Goal: Task Accomplishment & Management: Manage account settings

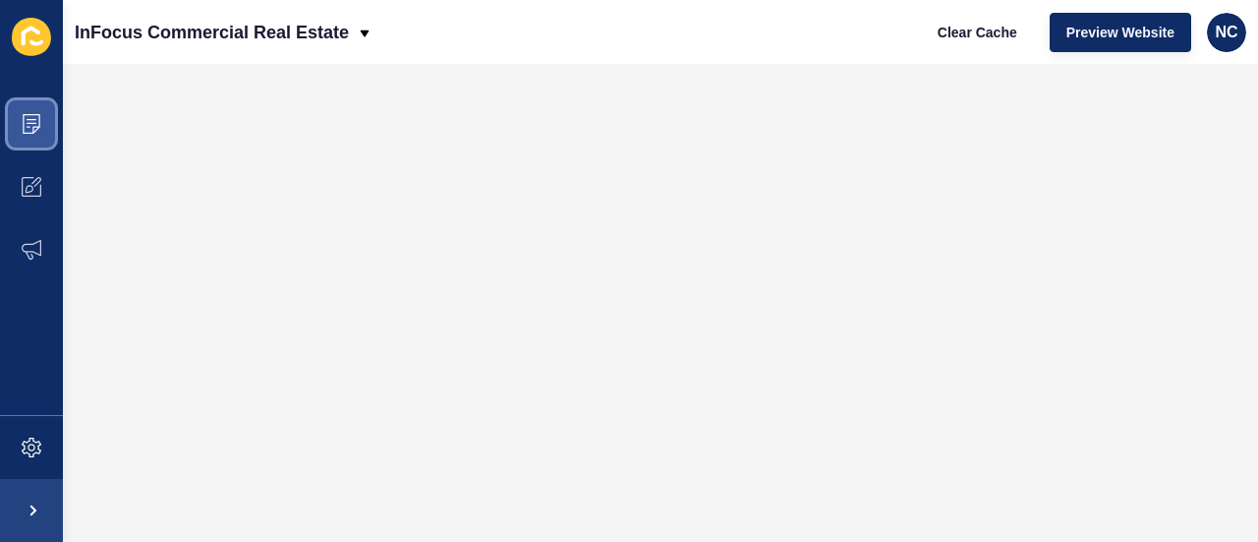
click at [35, 127] on icon at bounding box center [32, 124] width 18 height 20
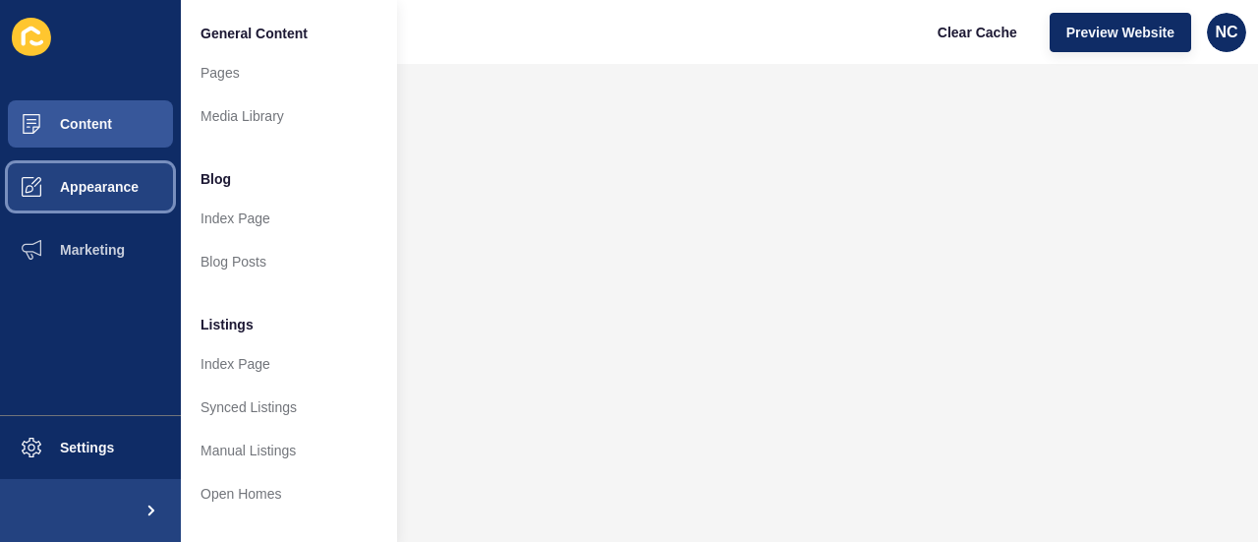
click at [94, 186] on span "Appearance" at bounding box center [68, 187] width 142 height 16
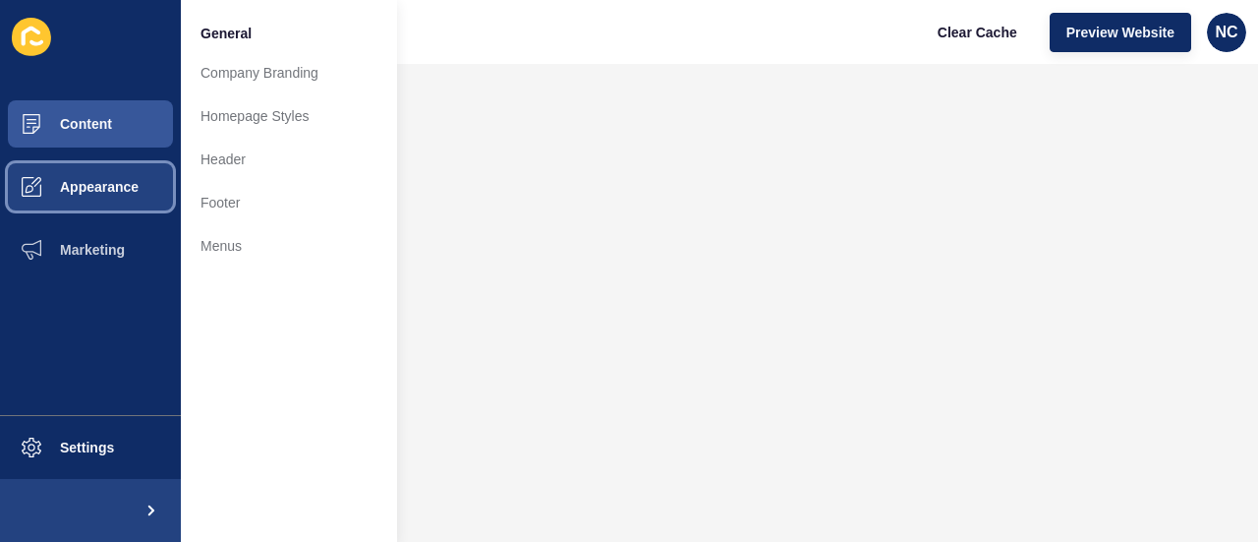
click at [94, 186] on span "Appearance" at bounding box center [68, 187] width 142 height 16
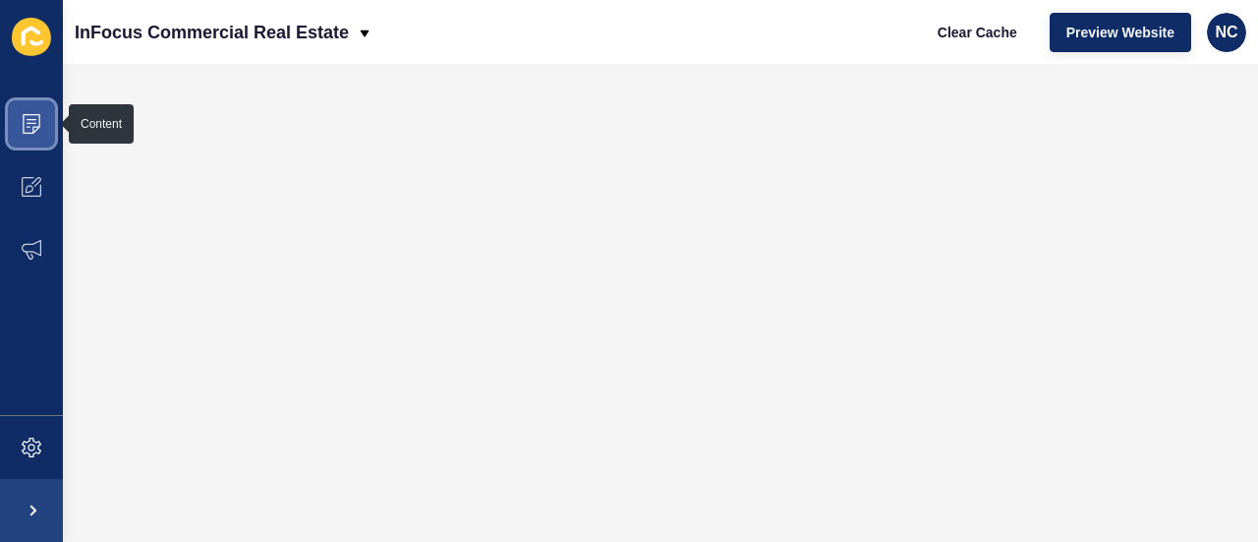
click at [45, 141] on span at bounding box center [31, 123] width 63 height 63
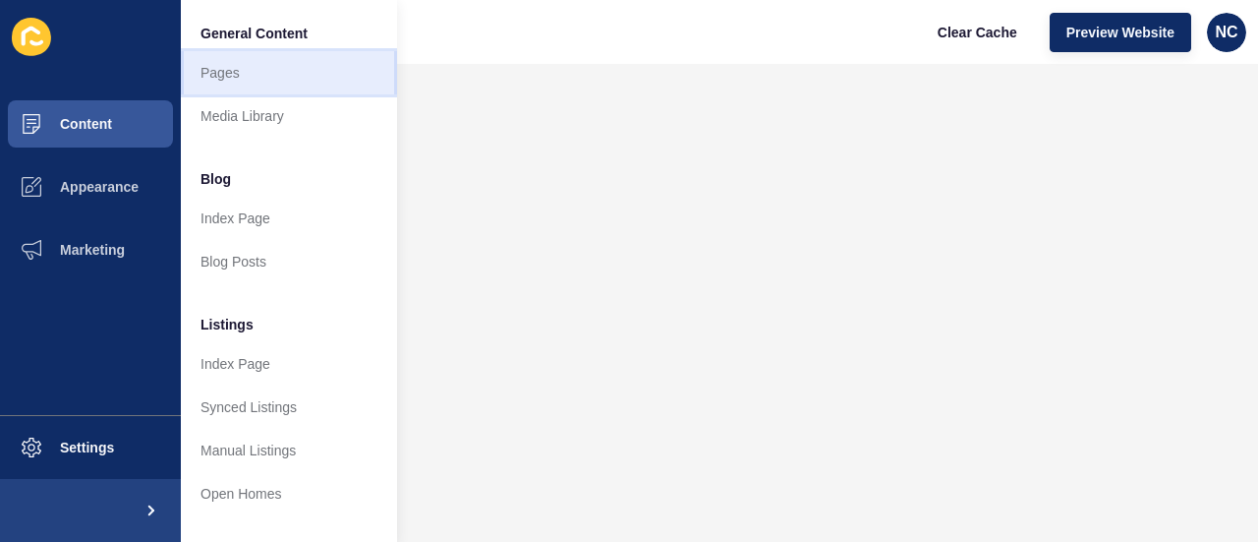
click at [254, 61] on link "Pages" at bounding box center [289, 72] width 216 height 43
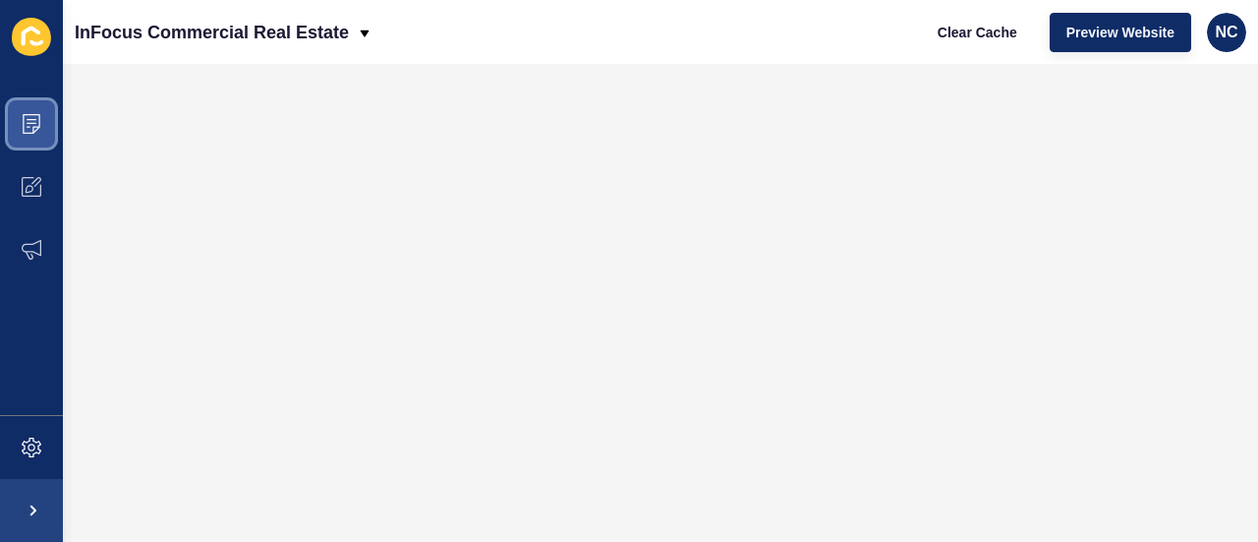
click at [22, 119] on icon at bounding box center [32, 124] width 20 height 20
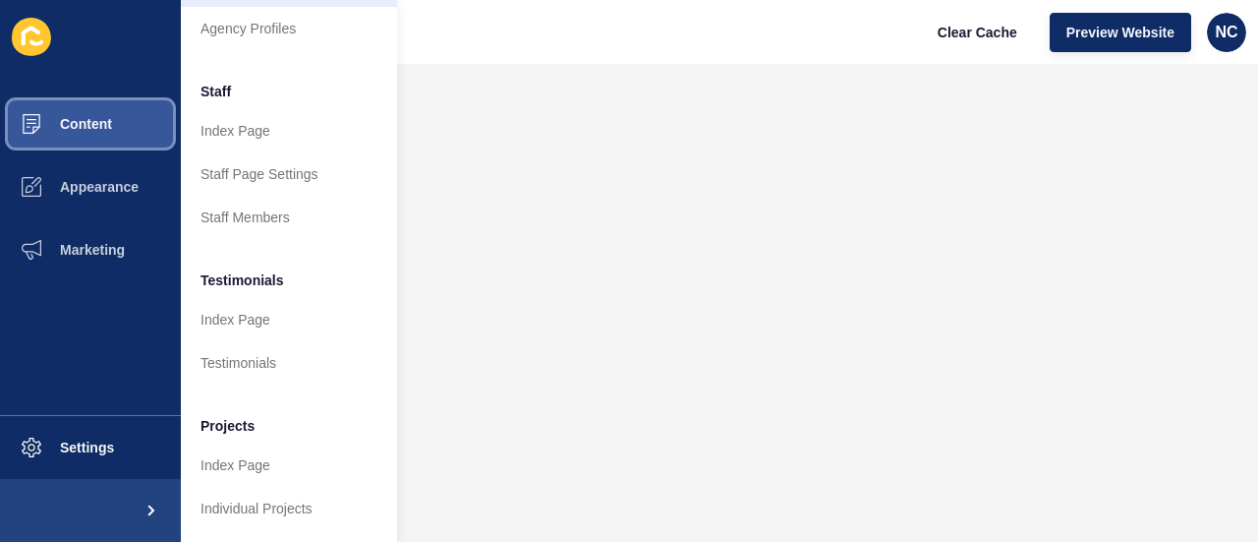
scroll to position [625, 0]
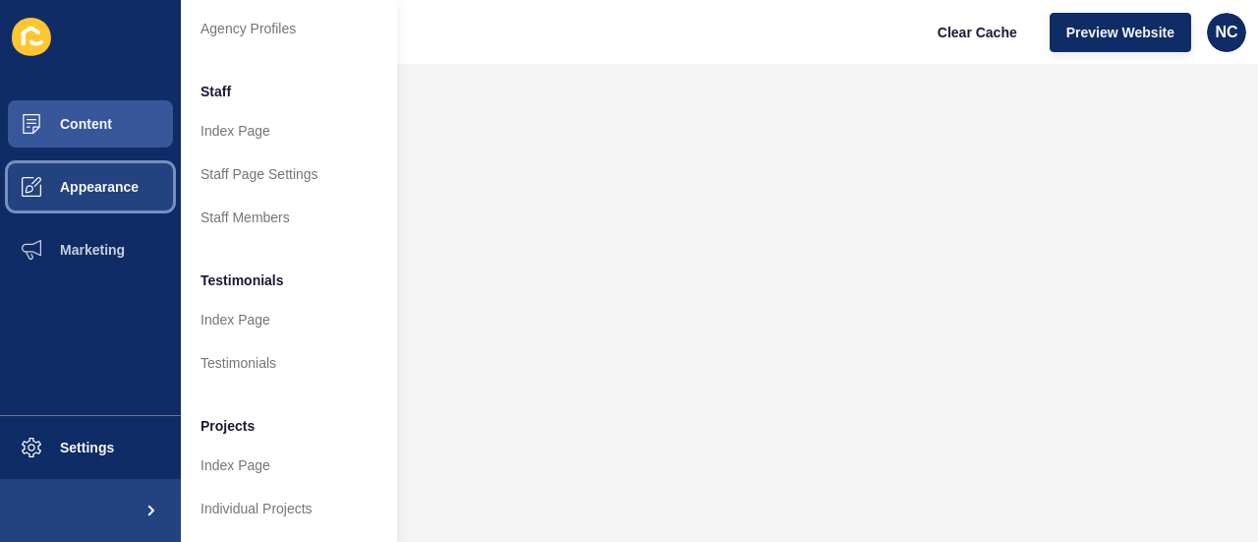
click at [96, 199] on button "Appearance" at bounding box center [90, 186] width 181 height 63
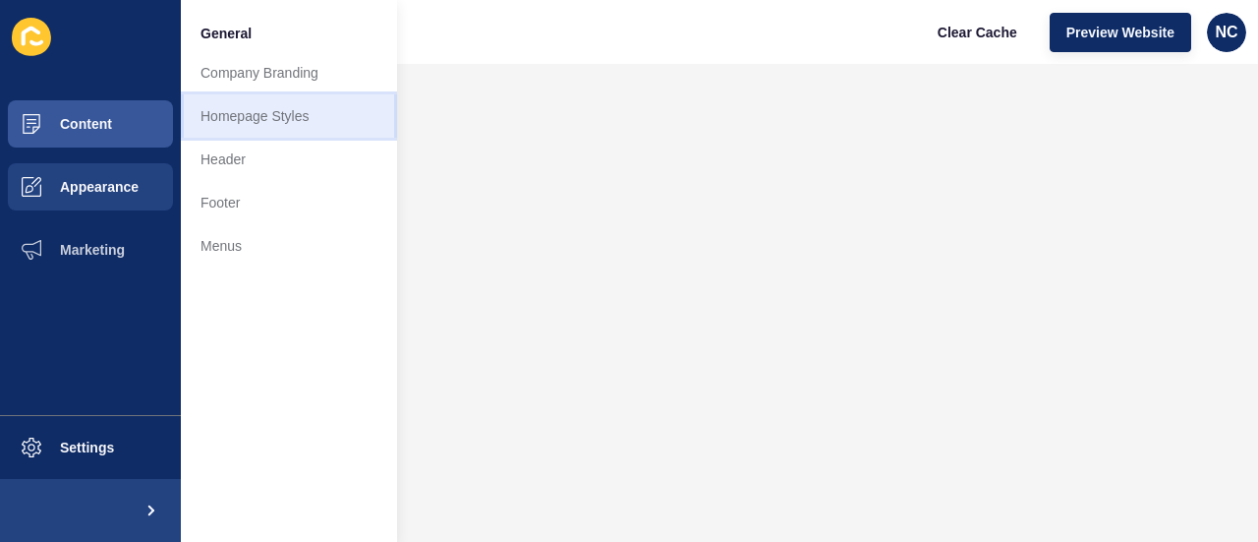
click at [260, 122] on link "Homepage Styles" at bounding box center [289, 115] width 216 height 43
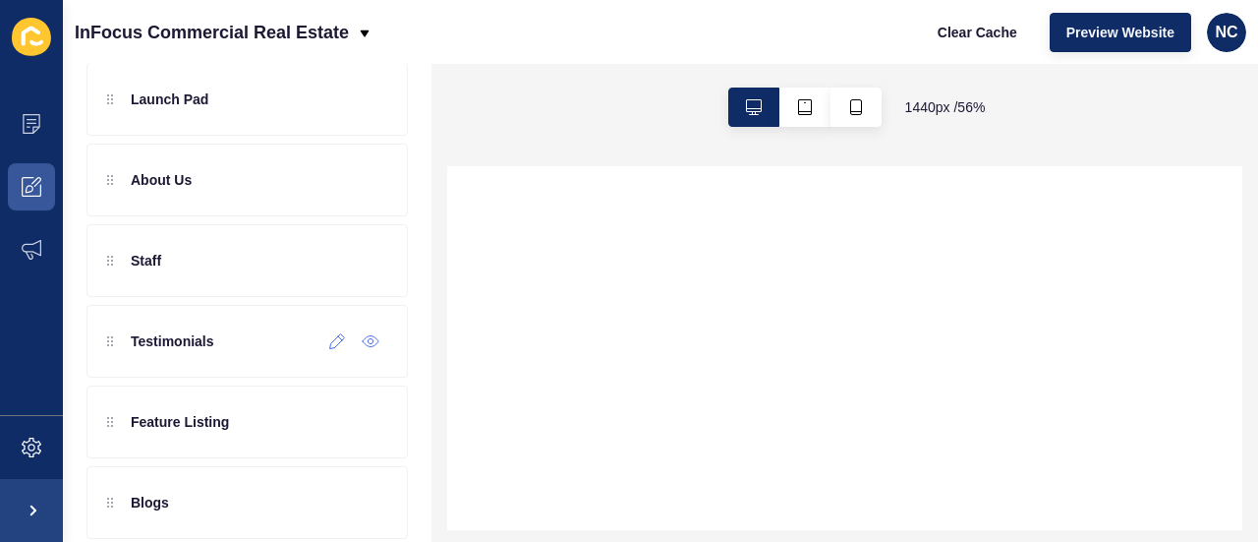
scroll to position [612, 0]
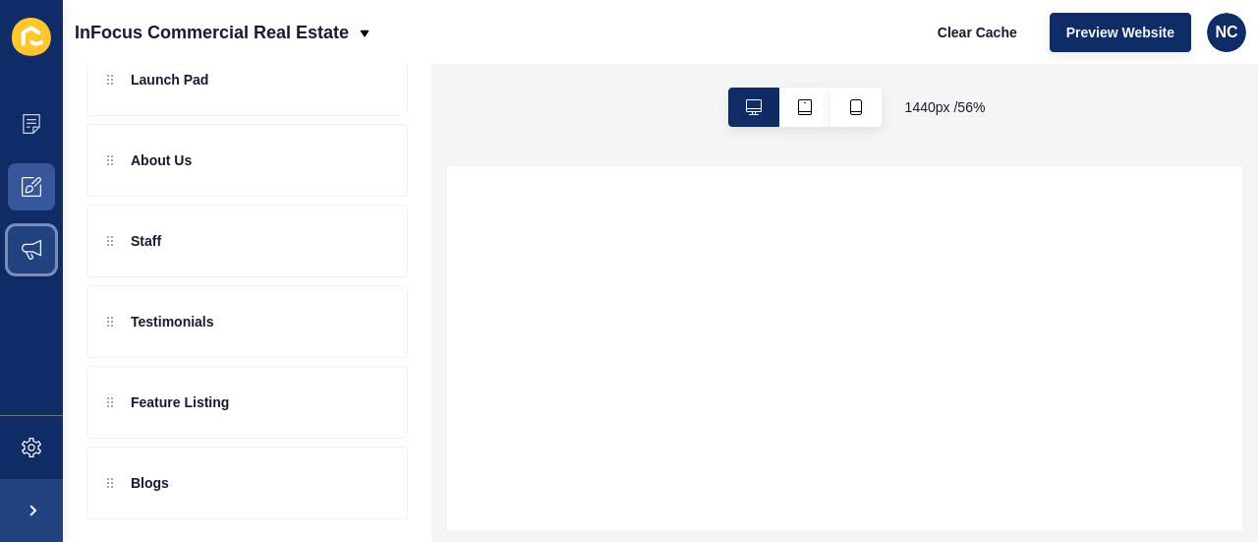
click at [5, 251] on span at bounding box center [31, 249] width 63 height 63
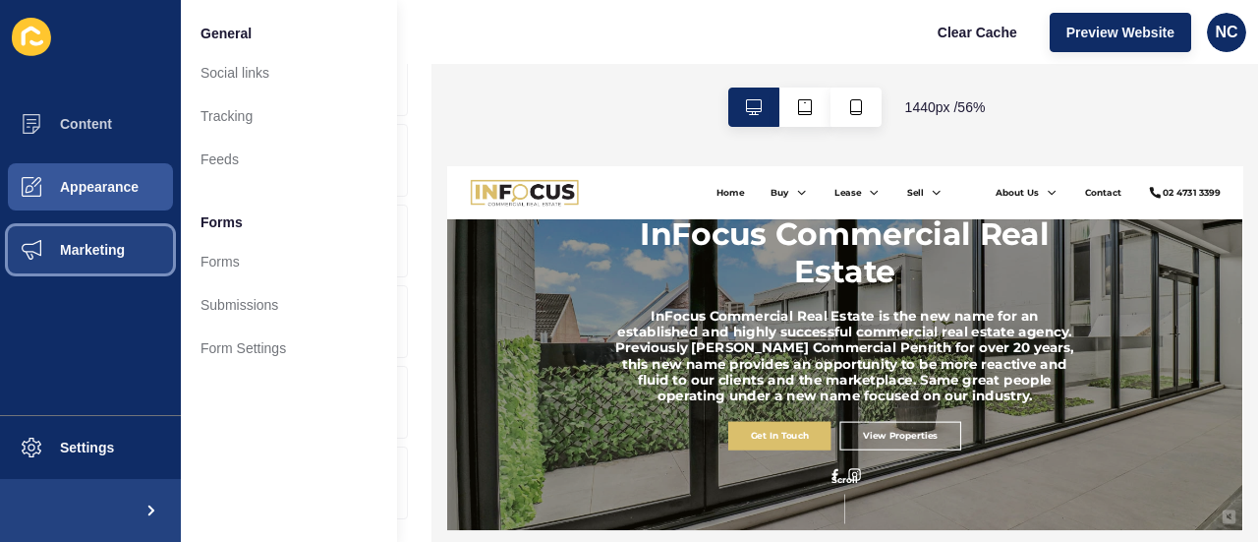
scroll to position [0, 0]
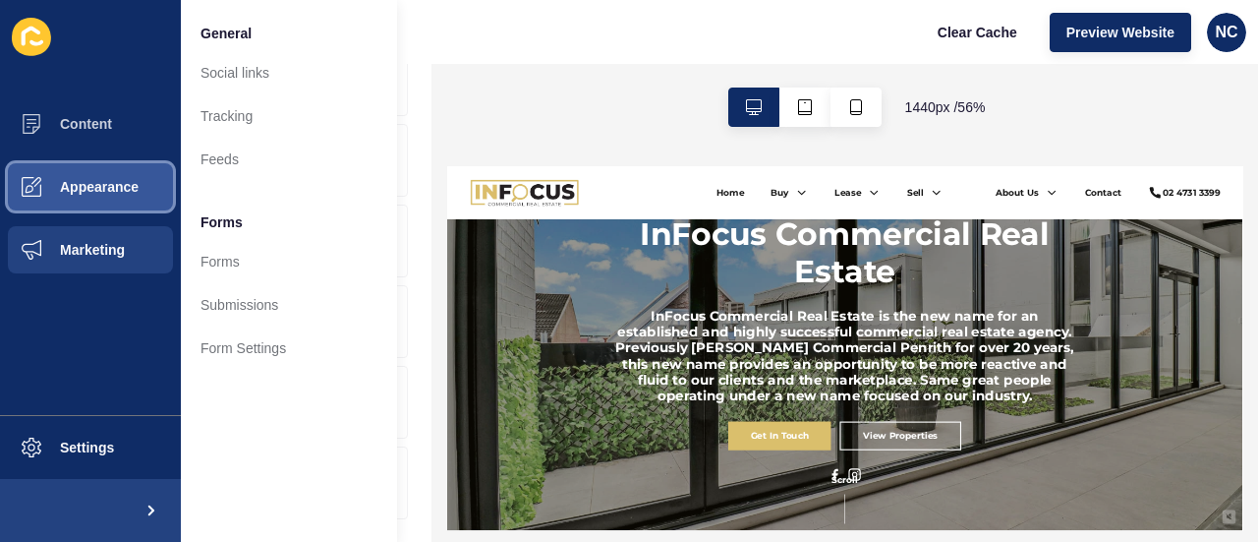
click at [124, 167] on button "Appearance" at bounding box center [90, 186] width 181 height 63
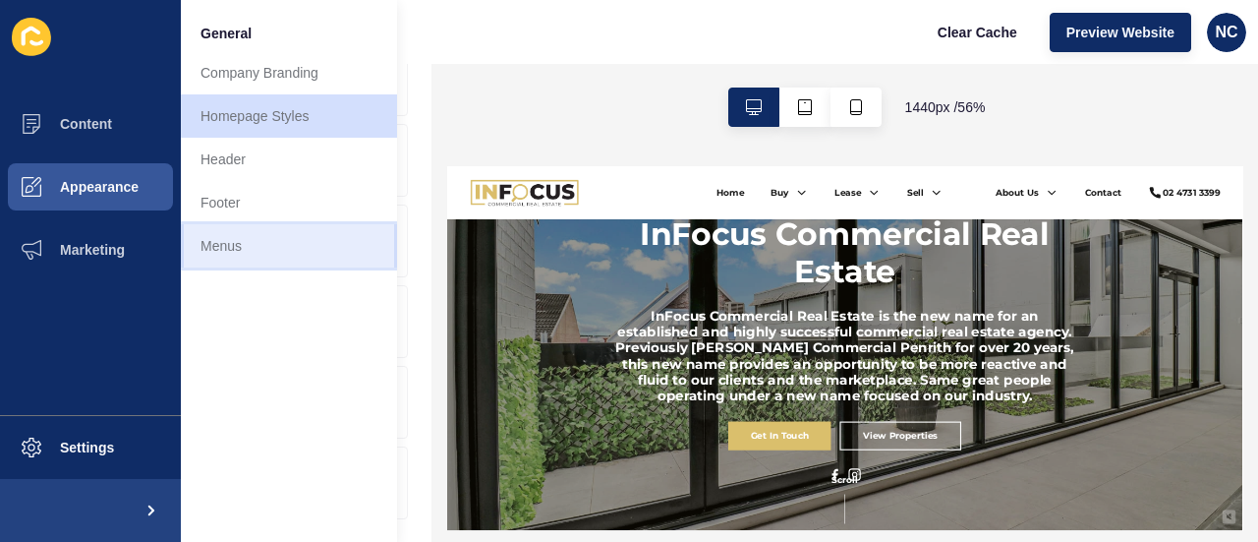
click at [243, 225] on link "Menus" at bounding box center [289, 245] width 216 height 43
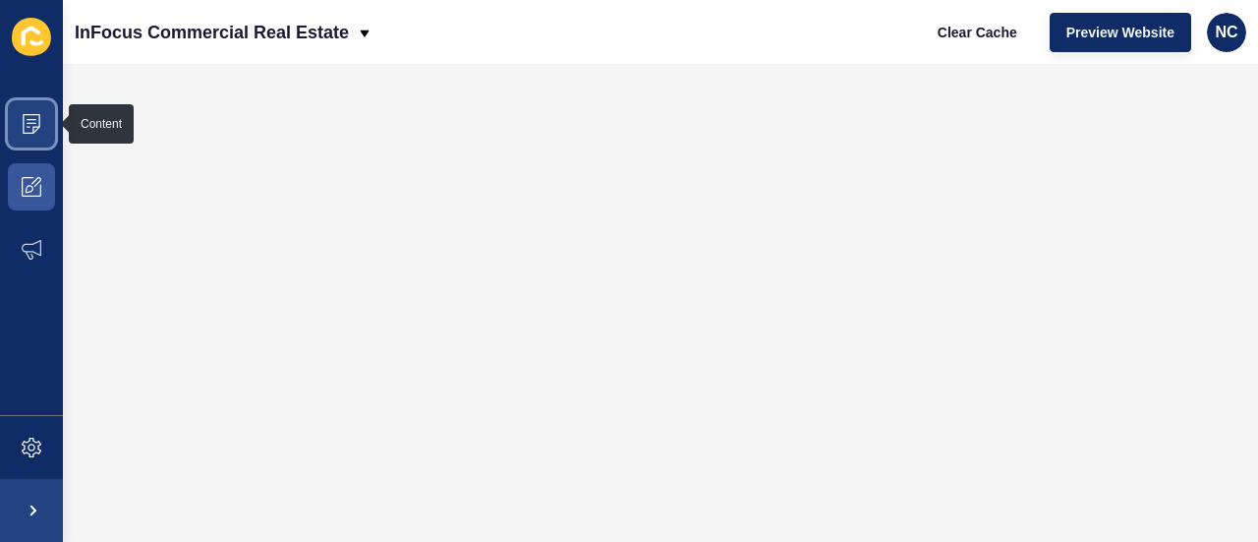
click at [34, 103] on span at bounding box center [31, 123] width 63 height 63
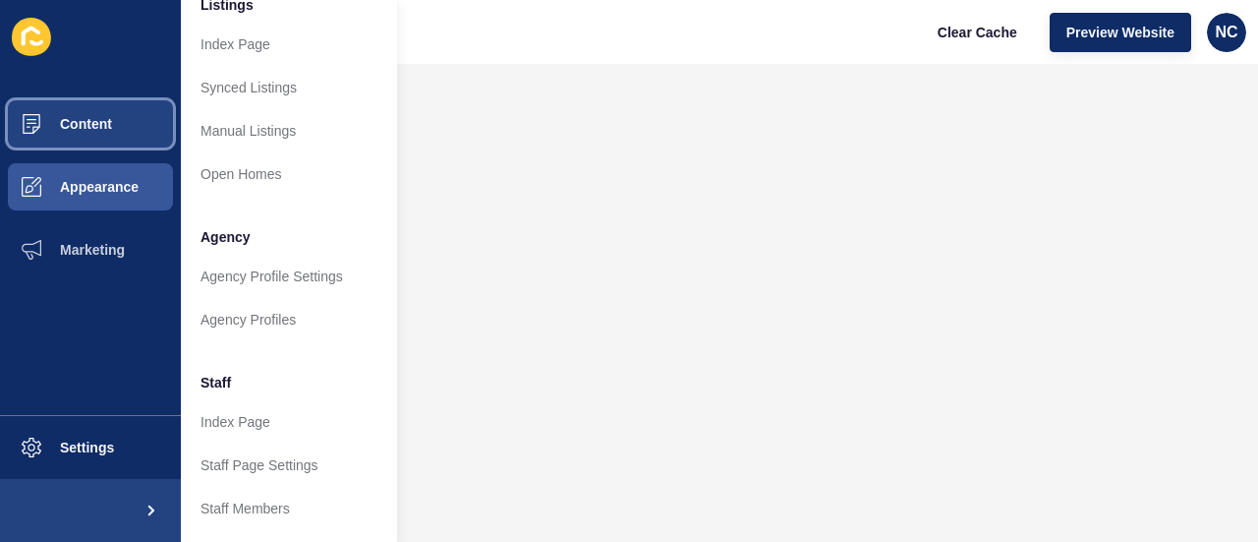
scroll to position [417, 0]
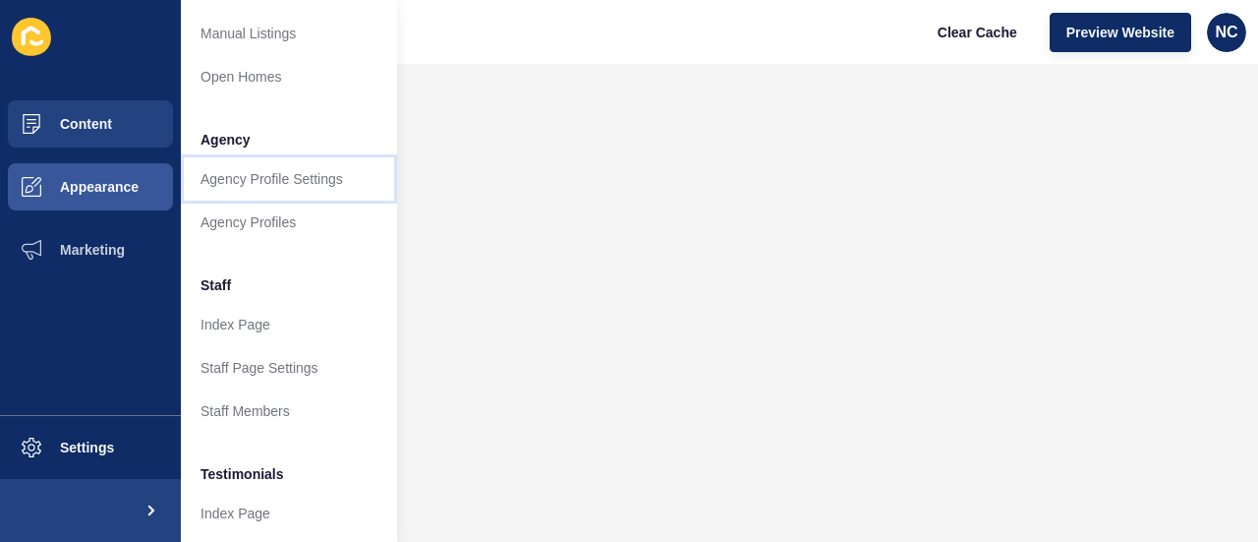
click at [271, 176] on link "Agency Profile Settings" at bounding box center [289, 178] width 216 height 43
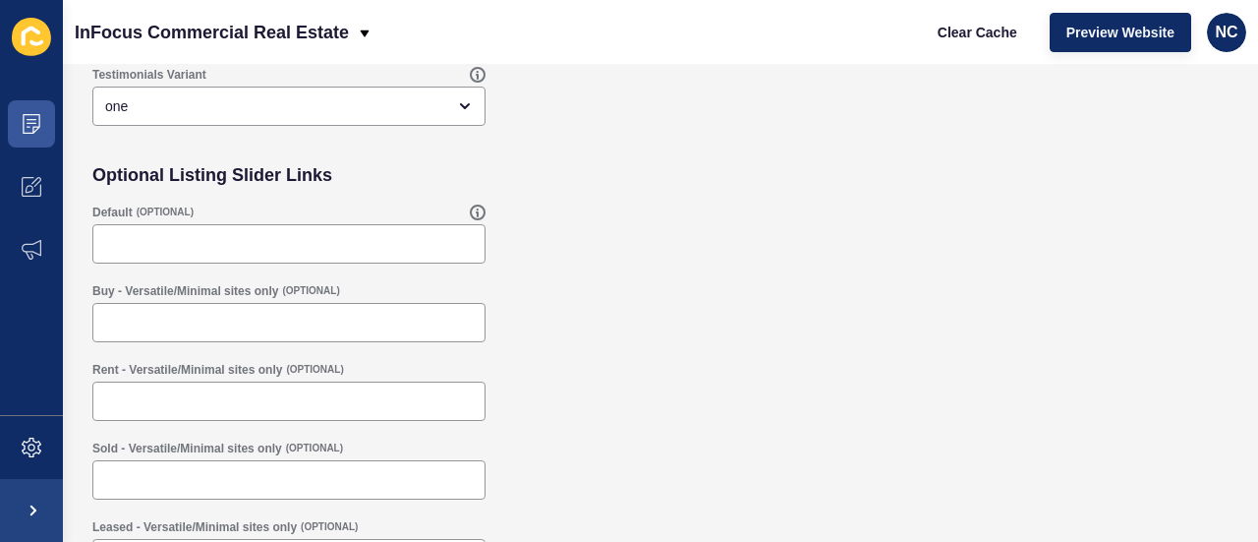
scroll to position [131, 0]
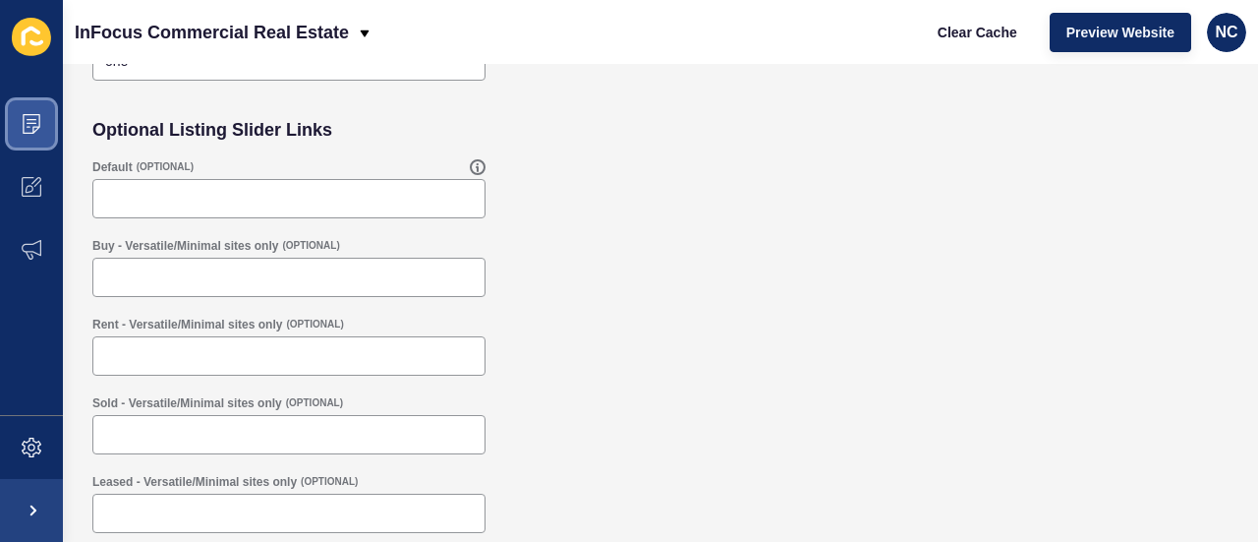
click at [46, 118] on span at bounding box center [31, 123] width 63 height 63
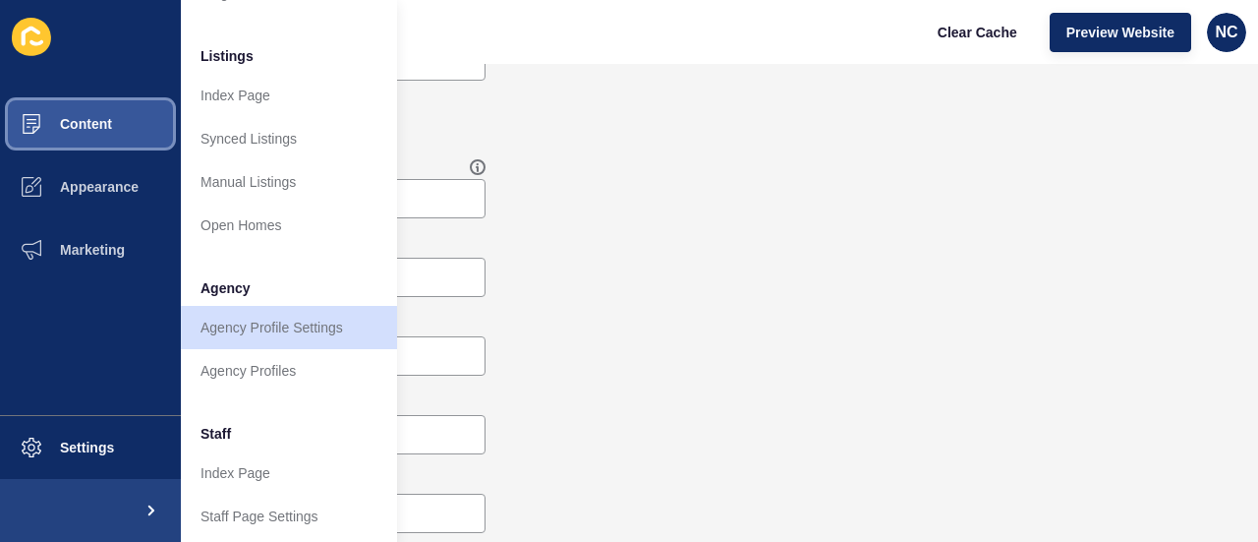
scroll to position [0, 0]
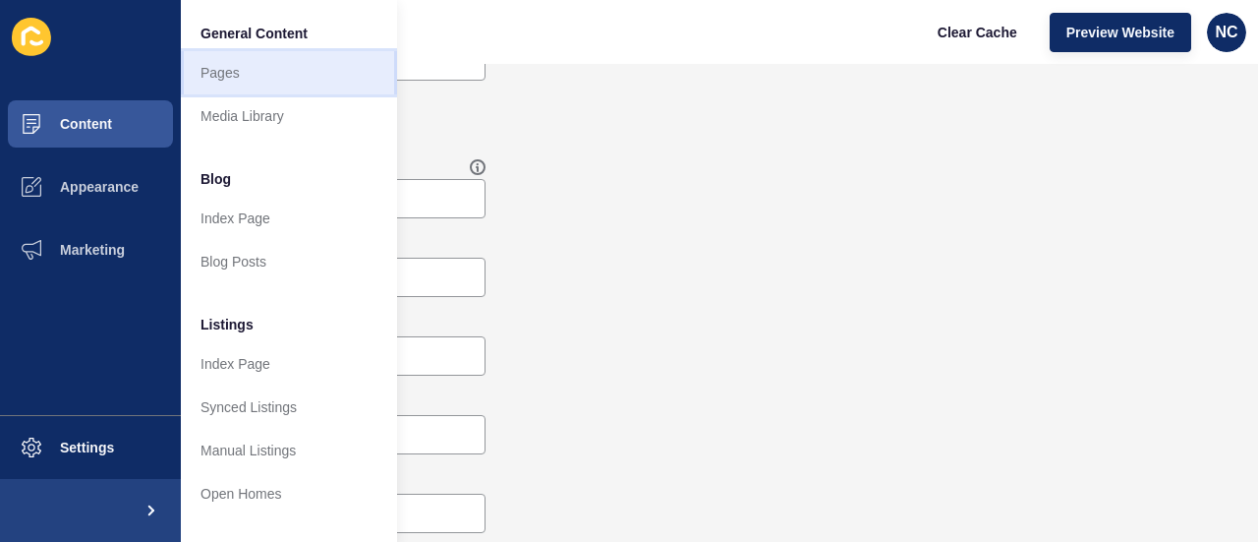
click at [267, 69] on link "Pages" at bounding box center [289, 72] width 216 height 43
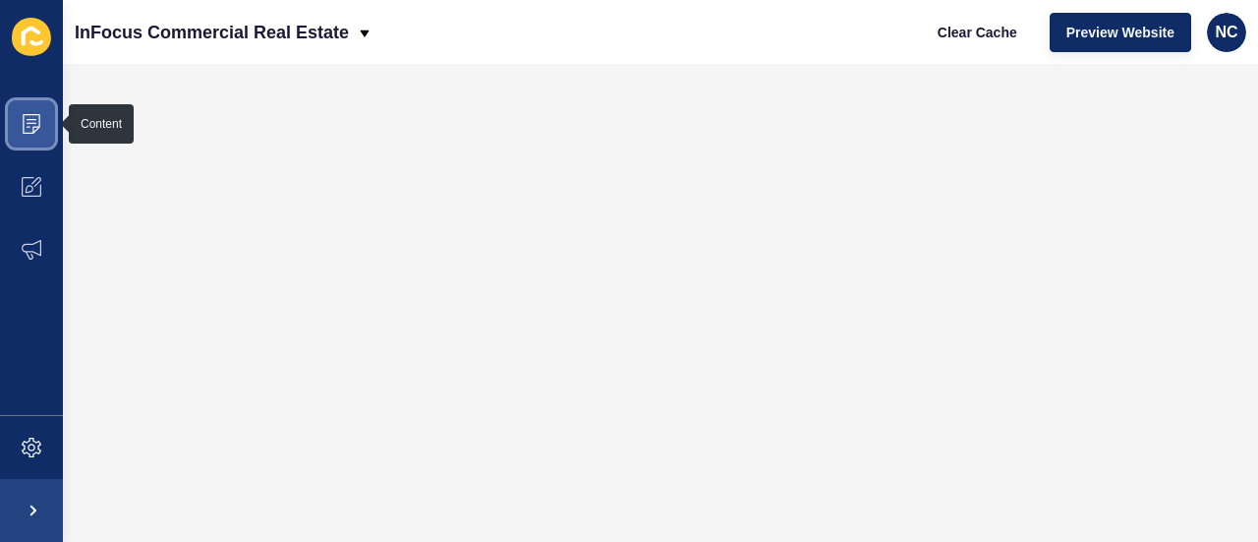
click at [22, 121] on icon at bounding box center [32, 124] width 20 height 20
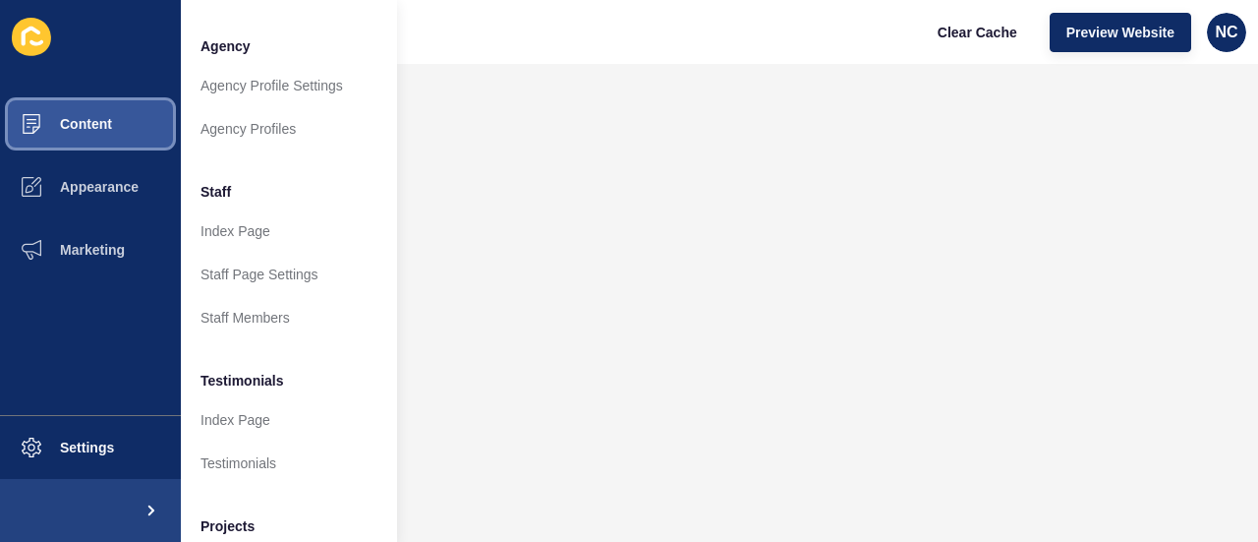
scroll to position [626, 0]
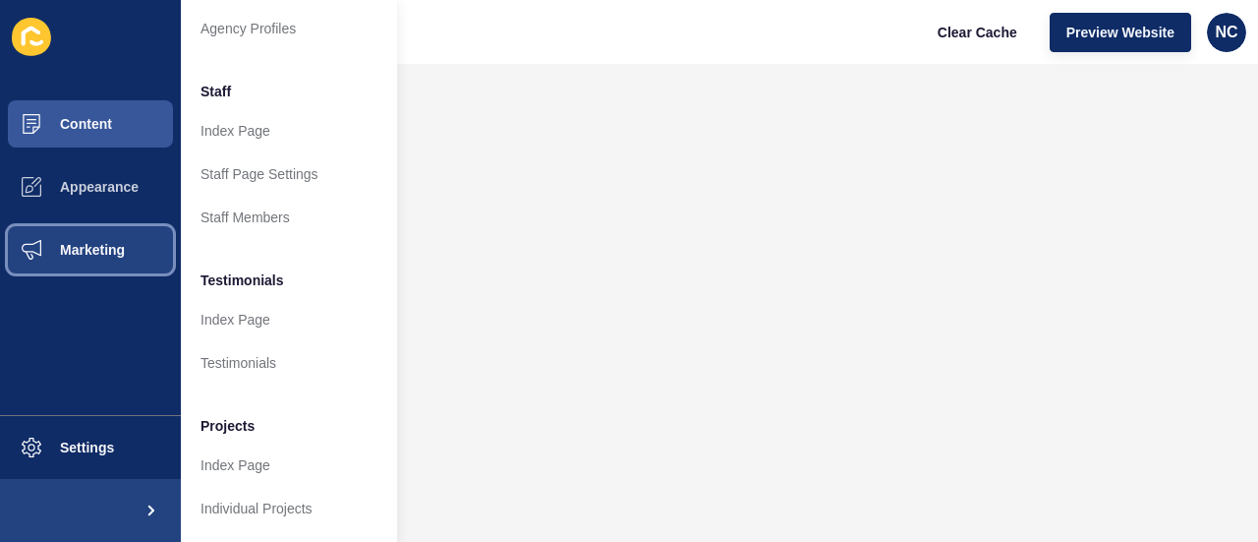
click at [128, 257] on button "Marketing" at bounding box center [90, 249] width 181 height 63
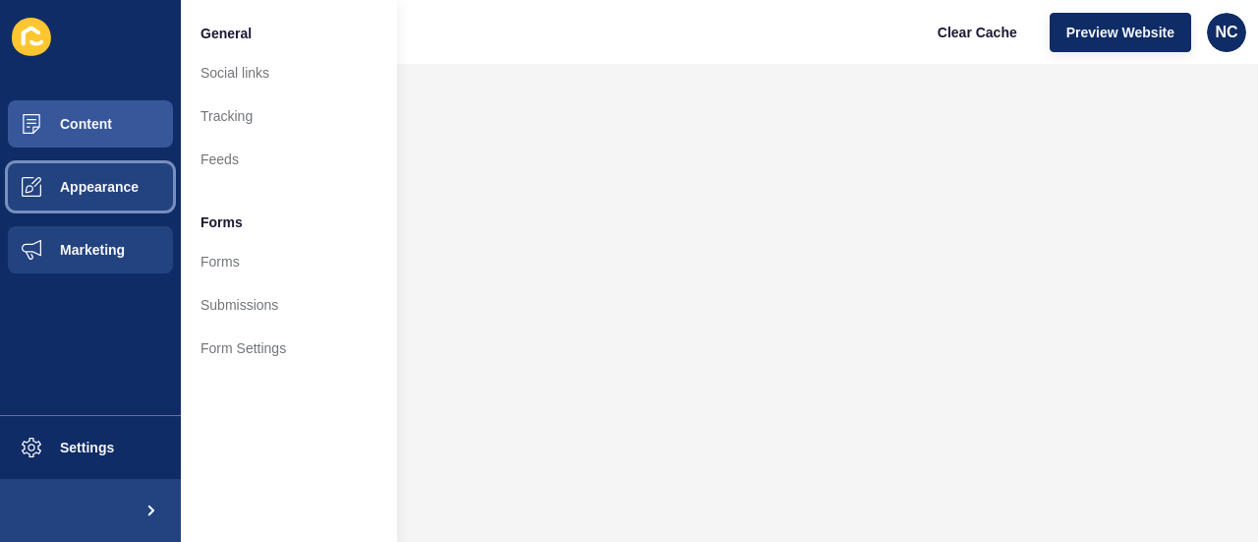
click at [100, 200] on button "Appearance" at bounding box center [90, 186] width 181 height 63
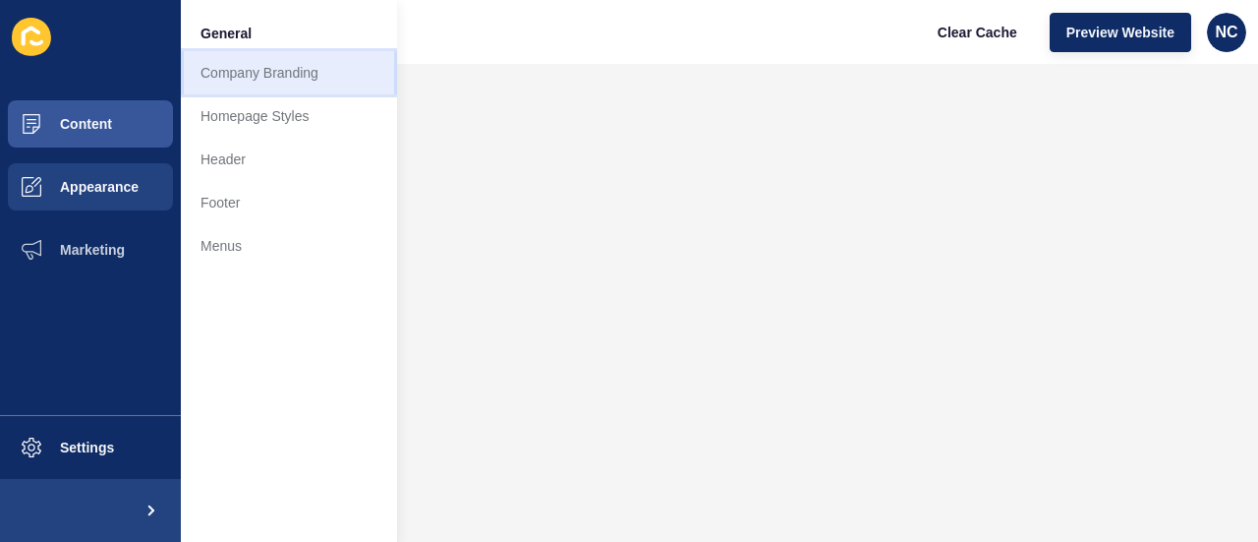
click at [255, 76] on link "Company Branding" at bounding box center [289, 72] width 216 height 43
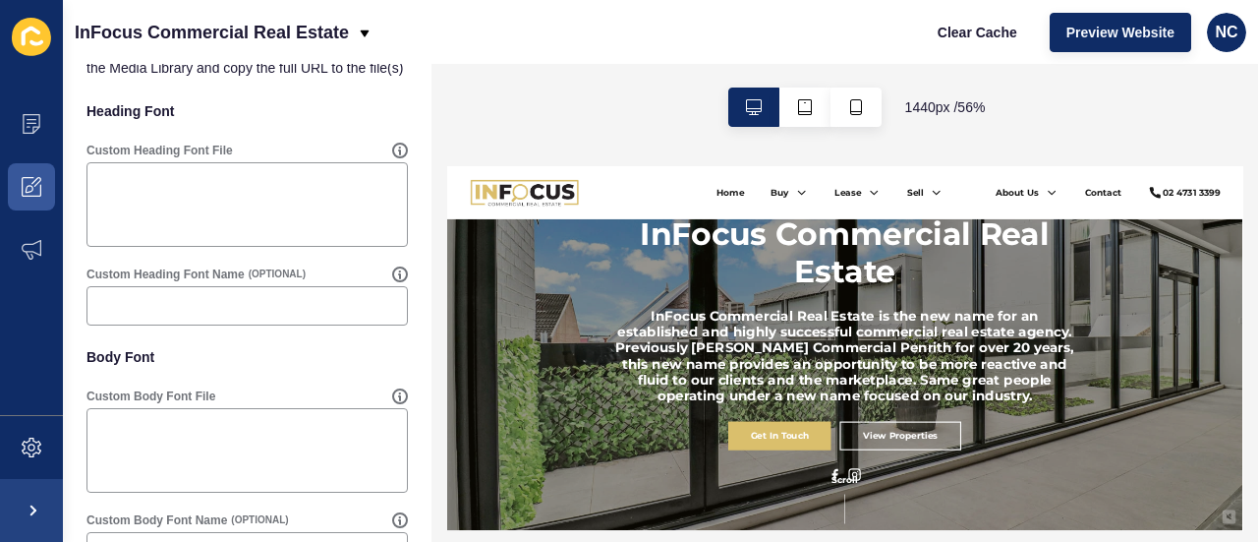
scroll to position [1201, 0]
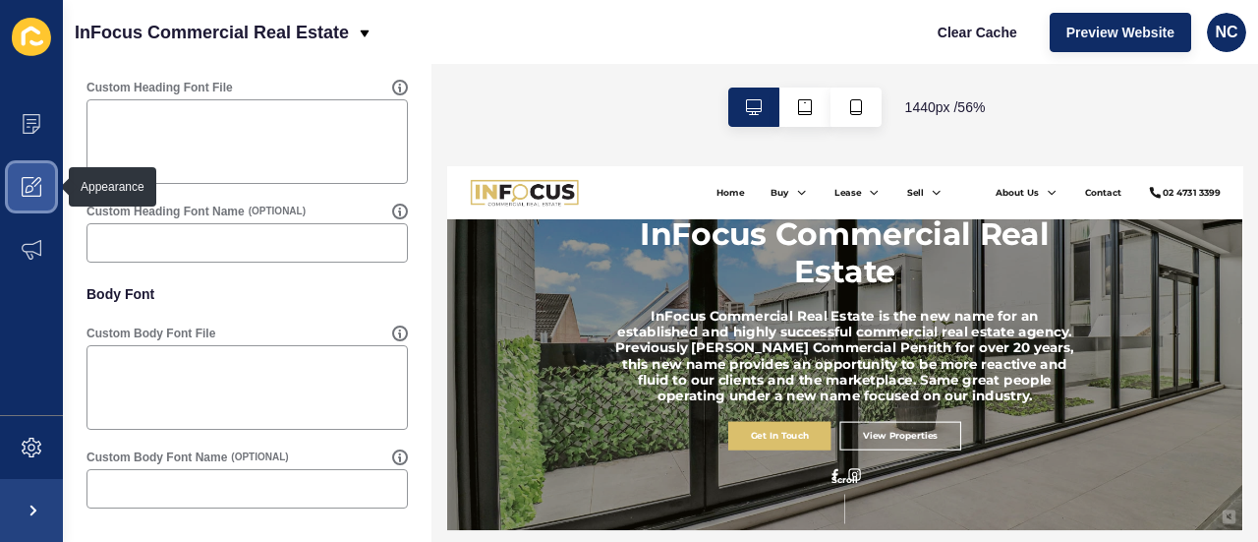
click at [45, 172] on span at bounding box center [31, 186] width 63 height 63
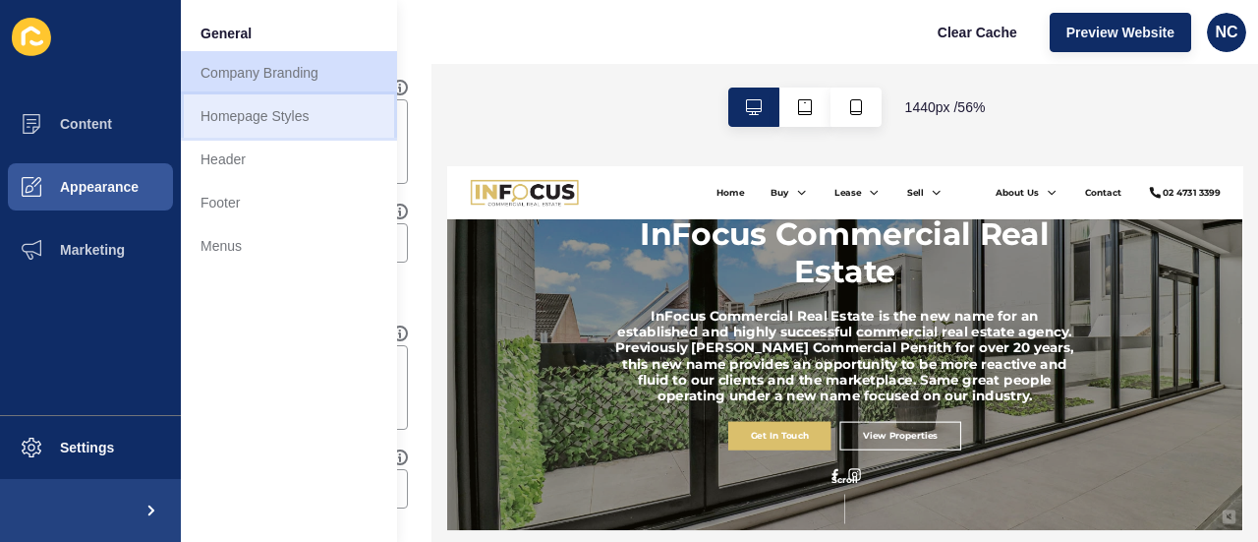
click at [262, 131] on link "Homepage Styles" at bounding box center [289, 115] width 216 height 43
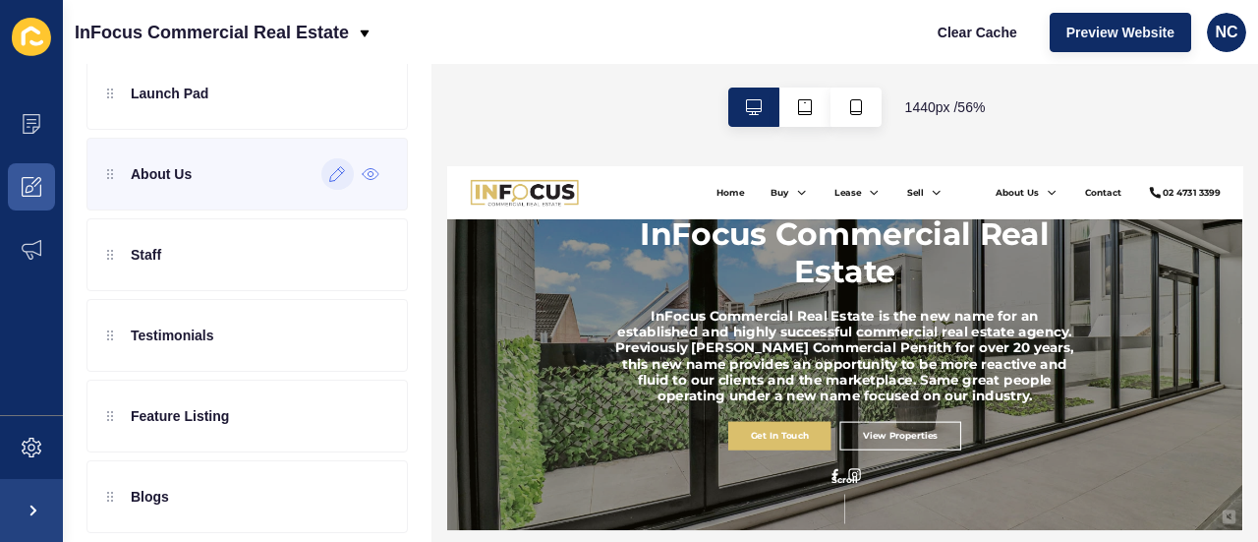
click at [329, 174] on icon at bounding box center [337, 174] width 17 height 16
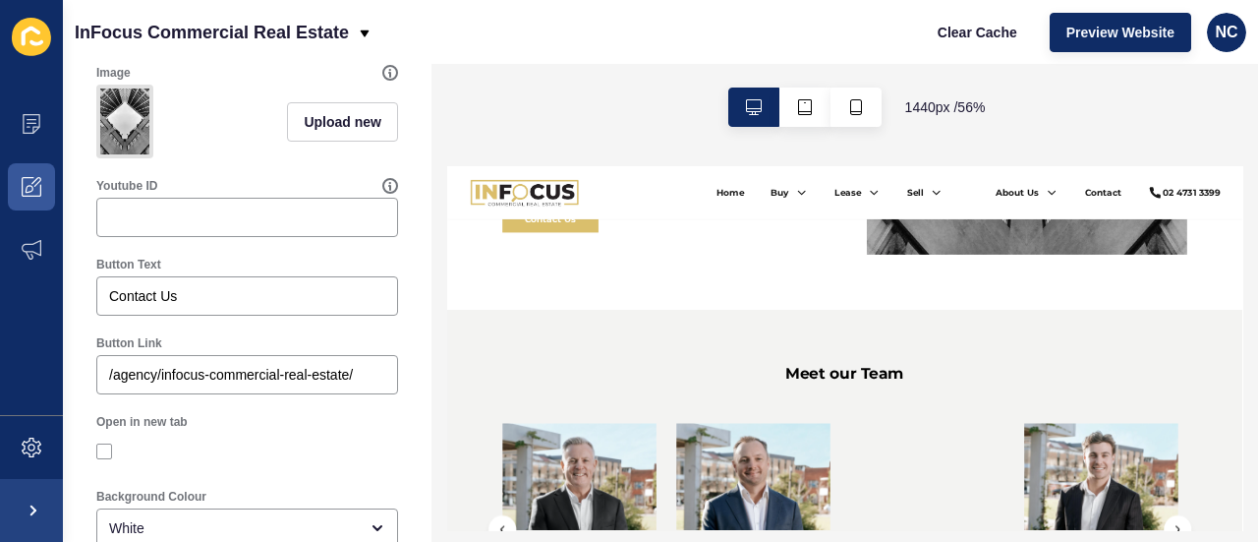
scroll to position [1157, 0]
click at [120, 223] on input "Youtube ID" at bounding box center [247, 216] width 276 height 20
paste input "[URL][DOMAIN_NAME]"
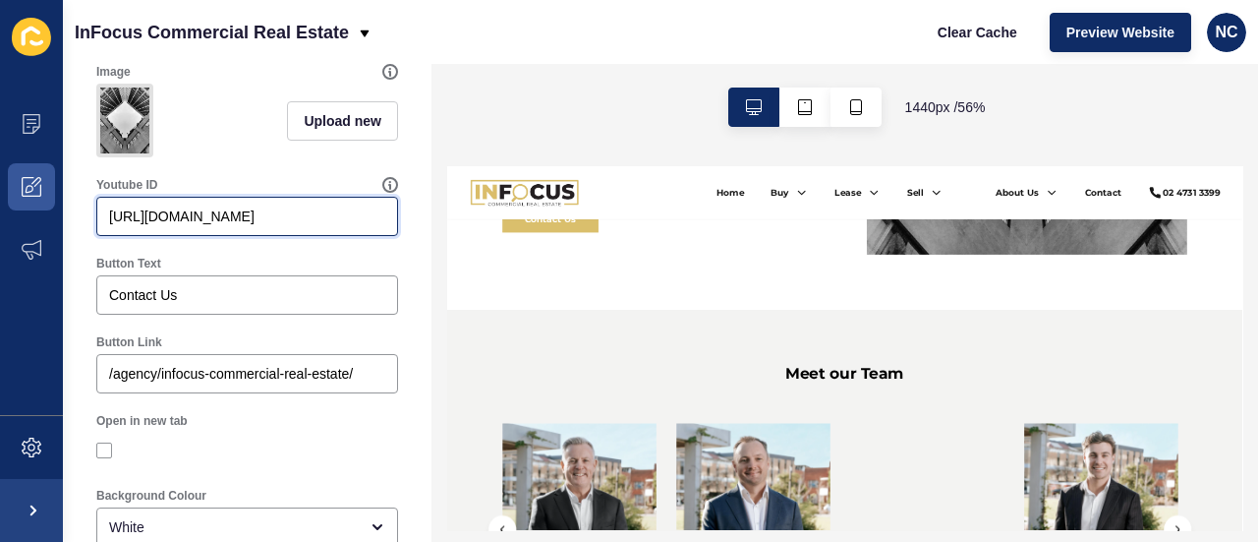
scroll to position [0, 0]
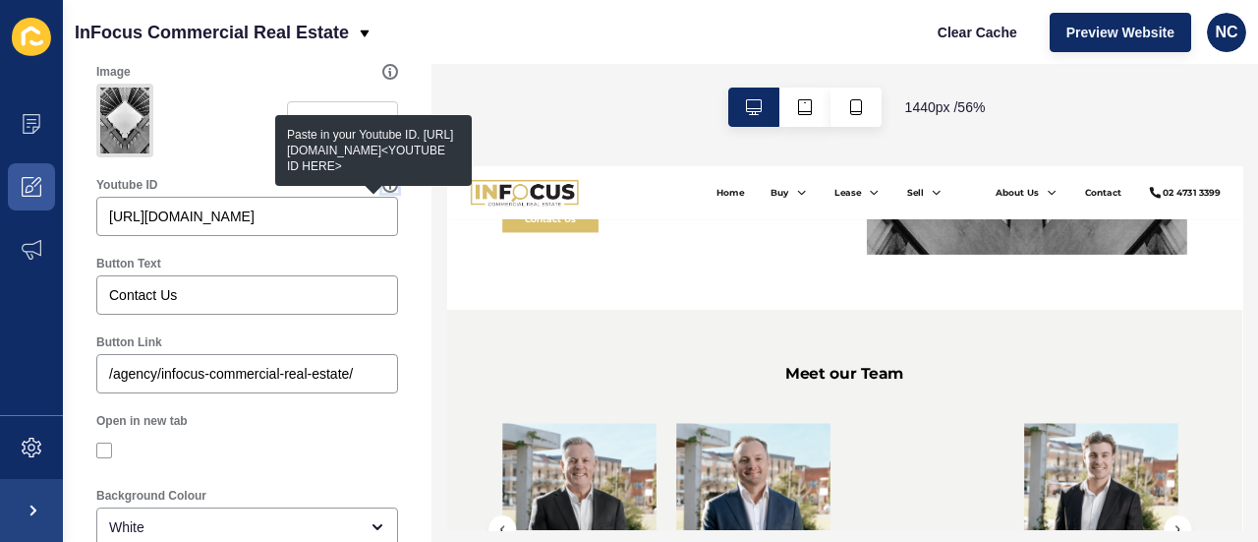
click at [382, 193] on icon at bounding box center [390, 185] width 16 height 16
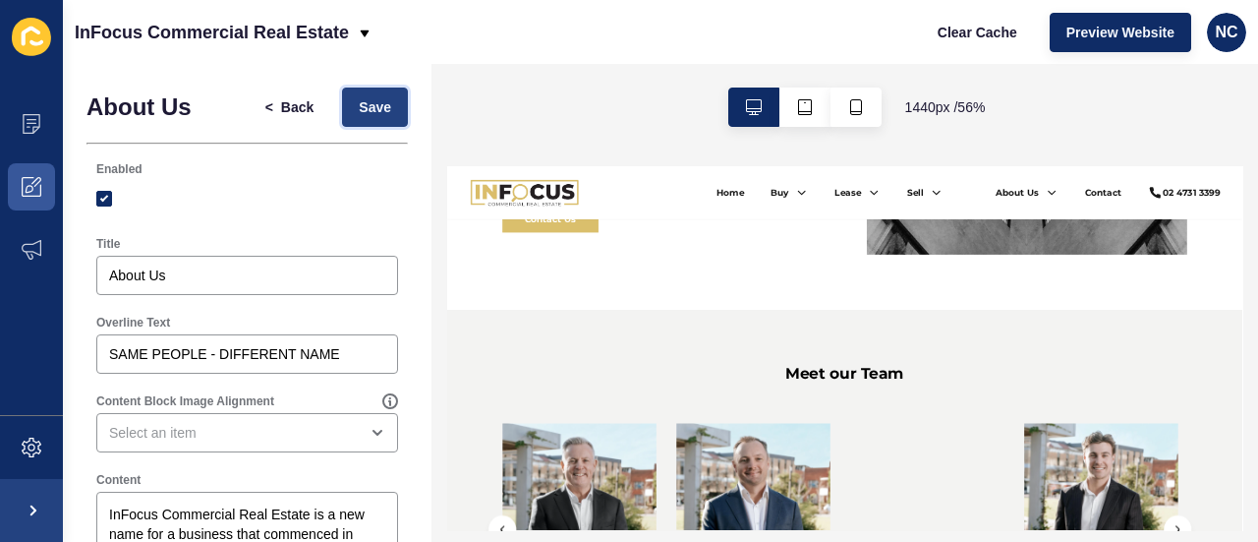
click at [342, 110] on button "Save" at bounding box center [375, 106] width 66 height 39
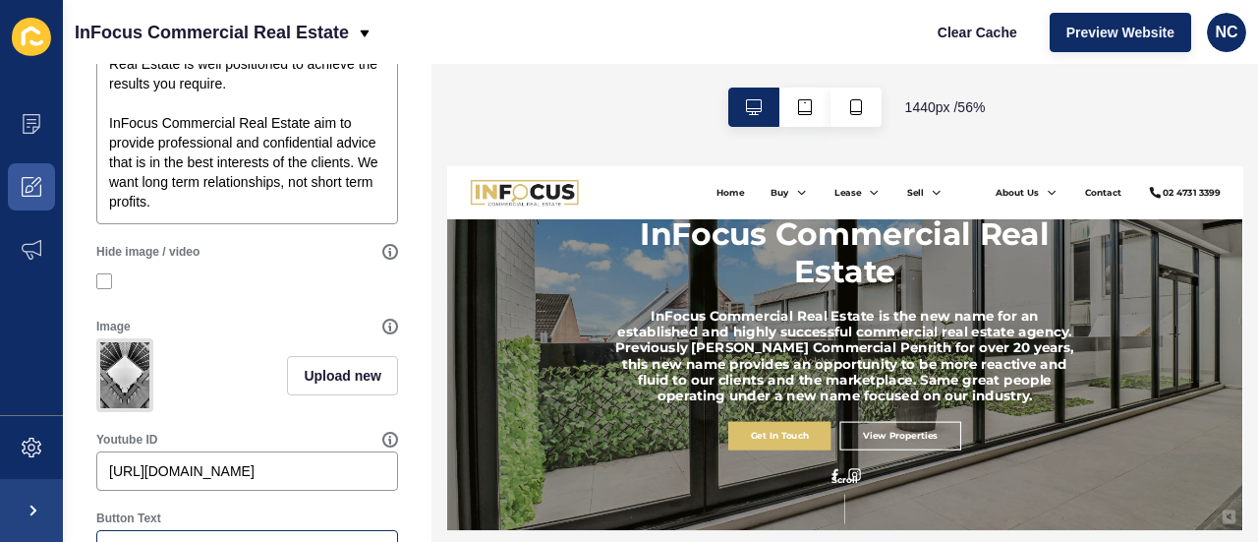
scroll to position [884, 0]
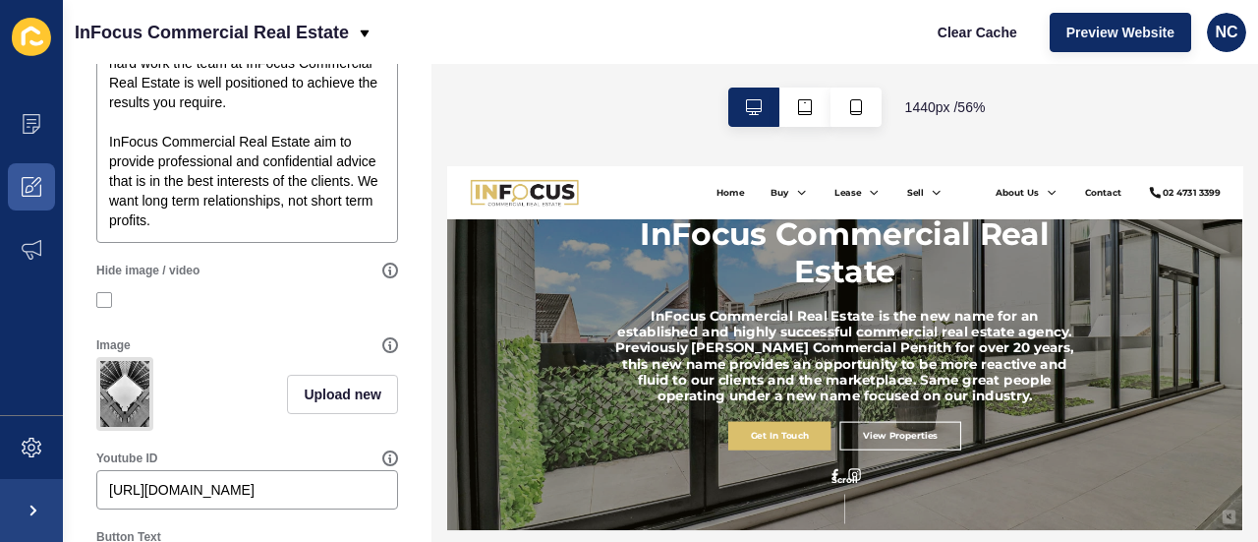
click at [289, 253] on div "Hide image / video" at bounding box center [247, 290] width 321 height 75
click at [383, 267] on icon at bounding box center [390, 270] width 14 height 14
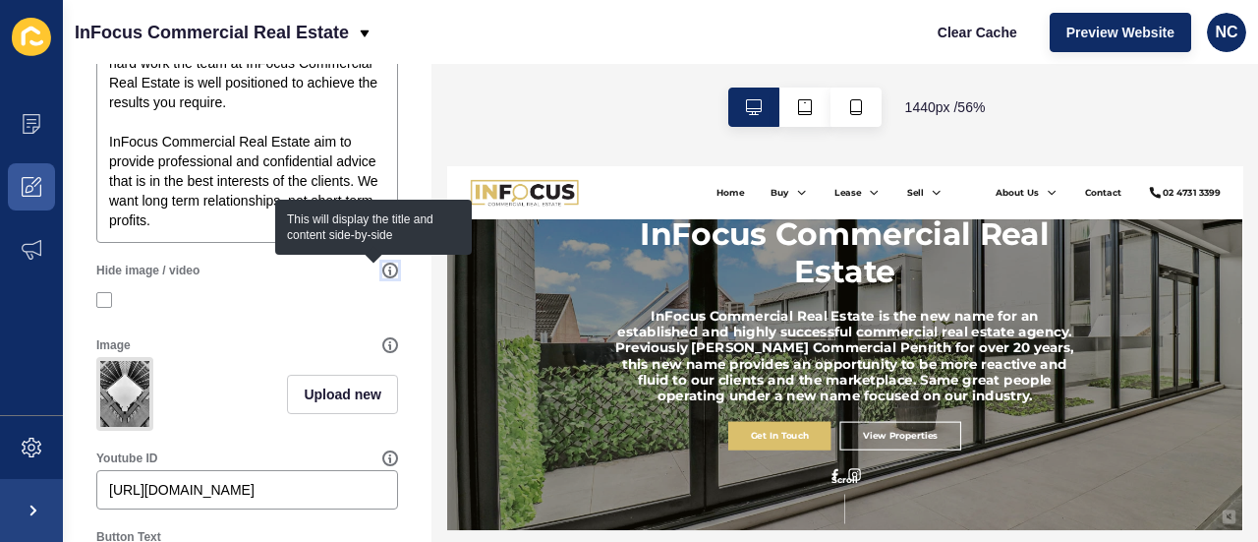
click at [383, 267] on icon at bounding box center [390, 270] width 14 height 14
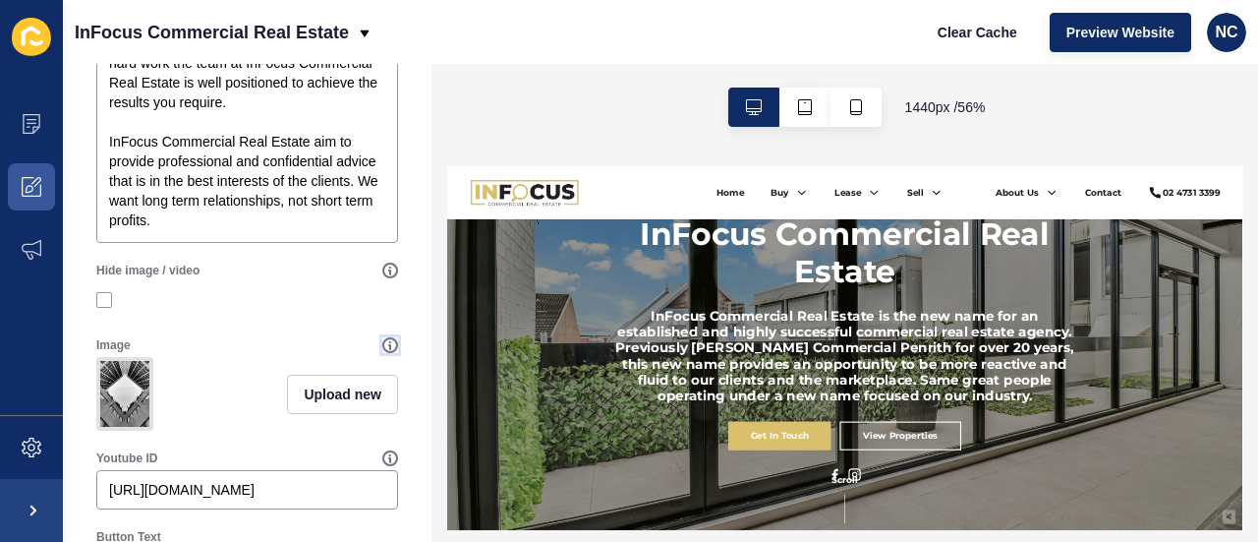
click at [383, 339] on icon at bounding box center [390, 345] width 14 height 14
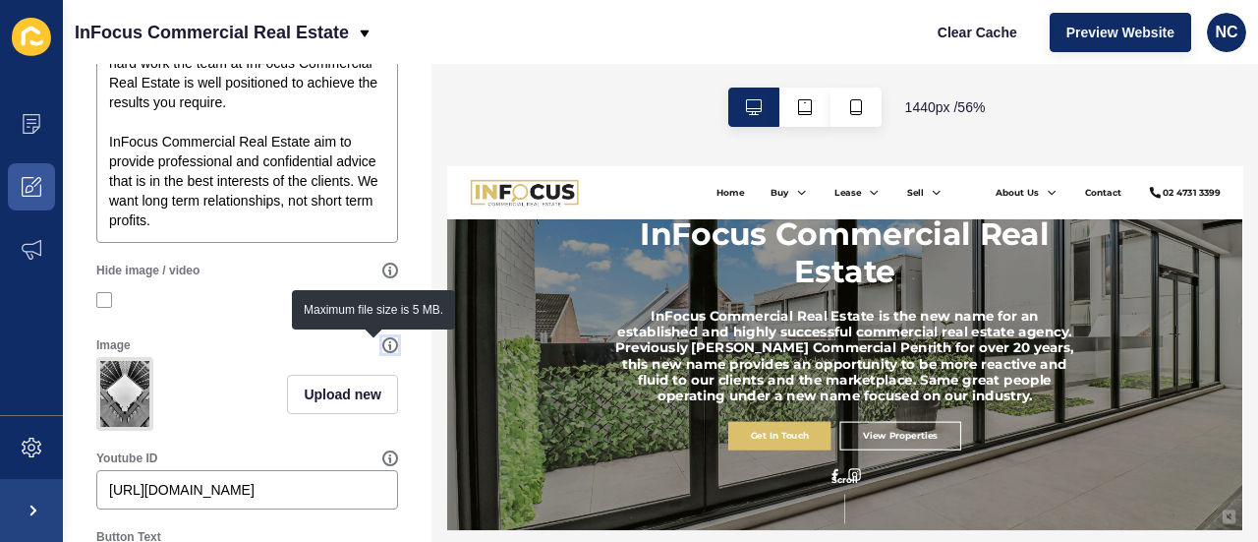
click at [383, 339] on icon at bounding box center [390, 345] width 14 height 14
click at [254, 274] on div "Hide image / video" at bounding box center [239, 270] width 286 height 16
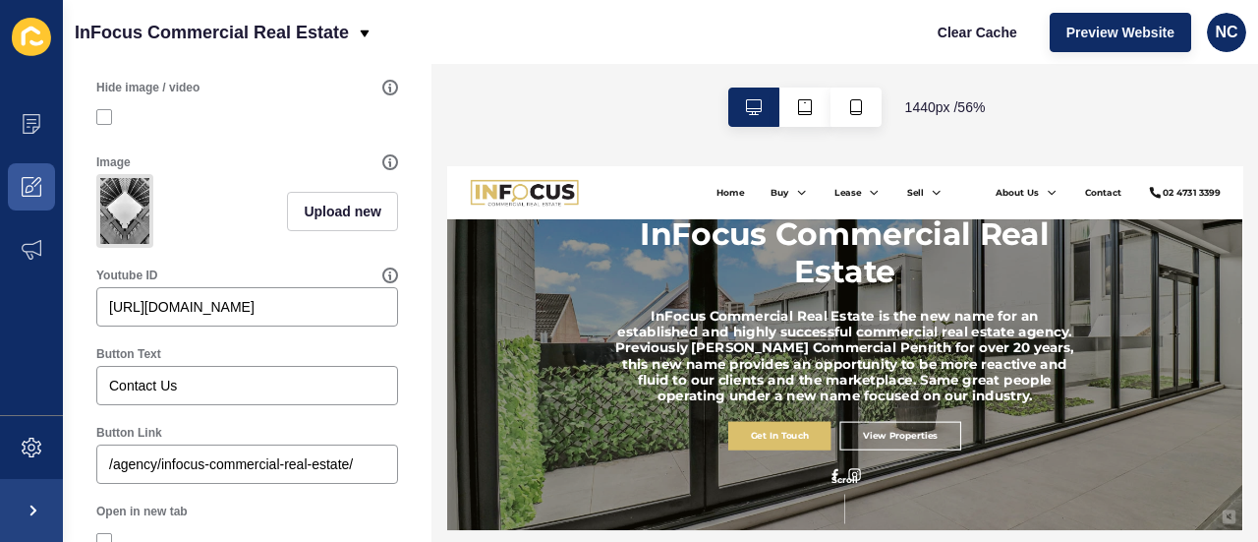
scroll to position [1064, 0]
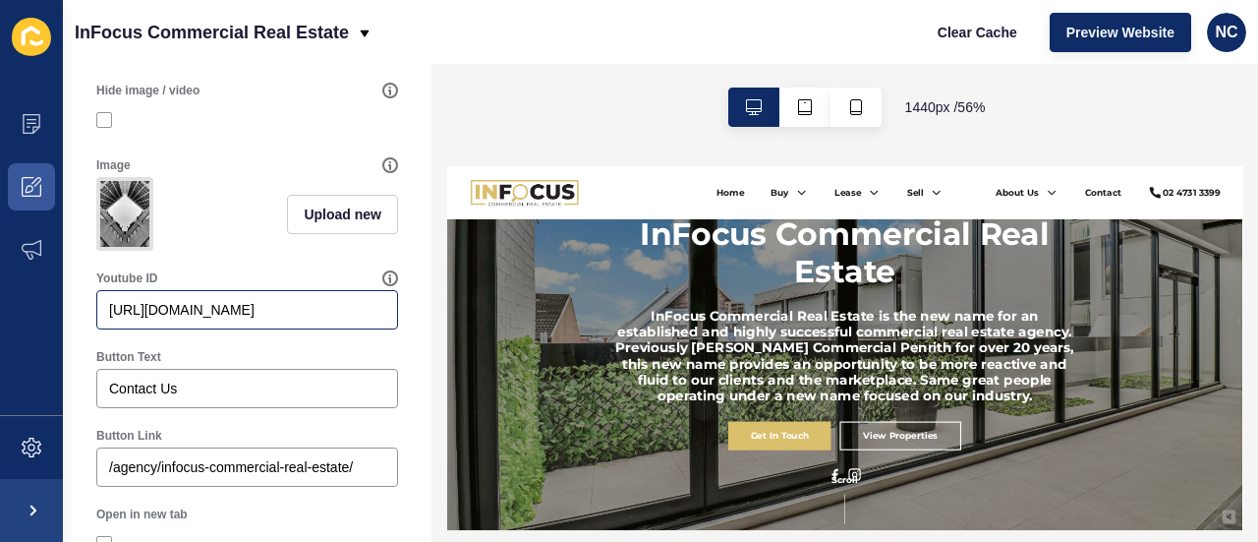
click at [211, 329] on div "[URL][DOMAIN_NAME]" at bounding box center [247, 309] width 302 height 39
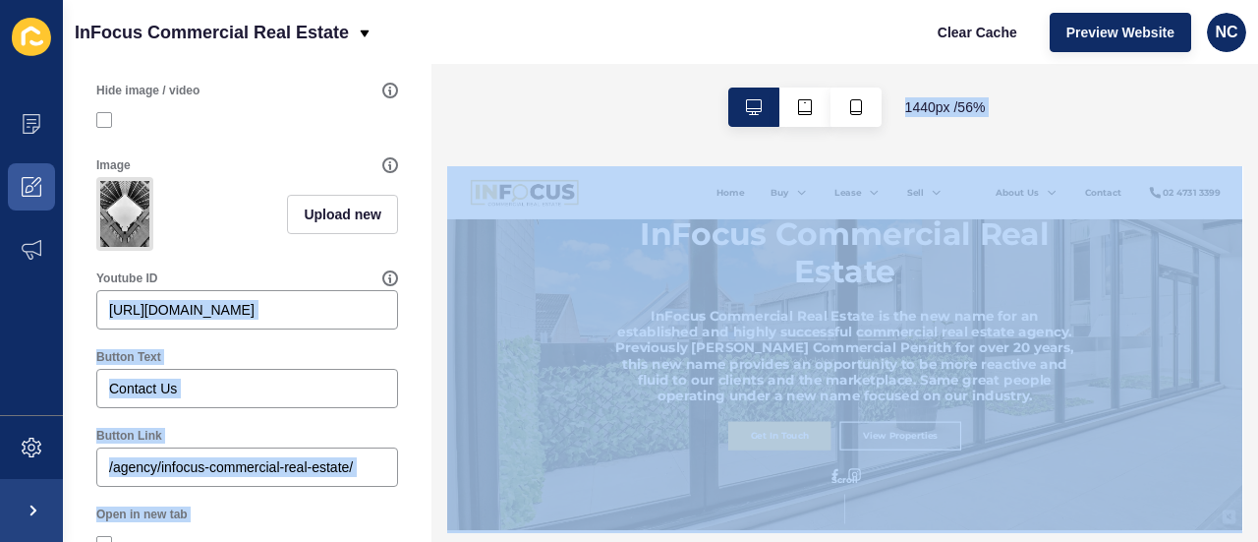
drag, startPoint x: 597, startPoint y: 492, endPoint x: 620, endPoint y: 525, distance: 40.9
click at [370, 318] on div "[URL][DOMAIN_NAME]" at bounding box center [247, 309] width 302 height 39
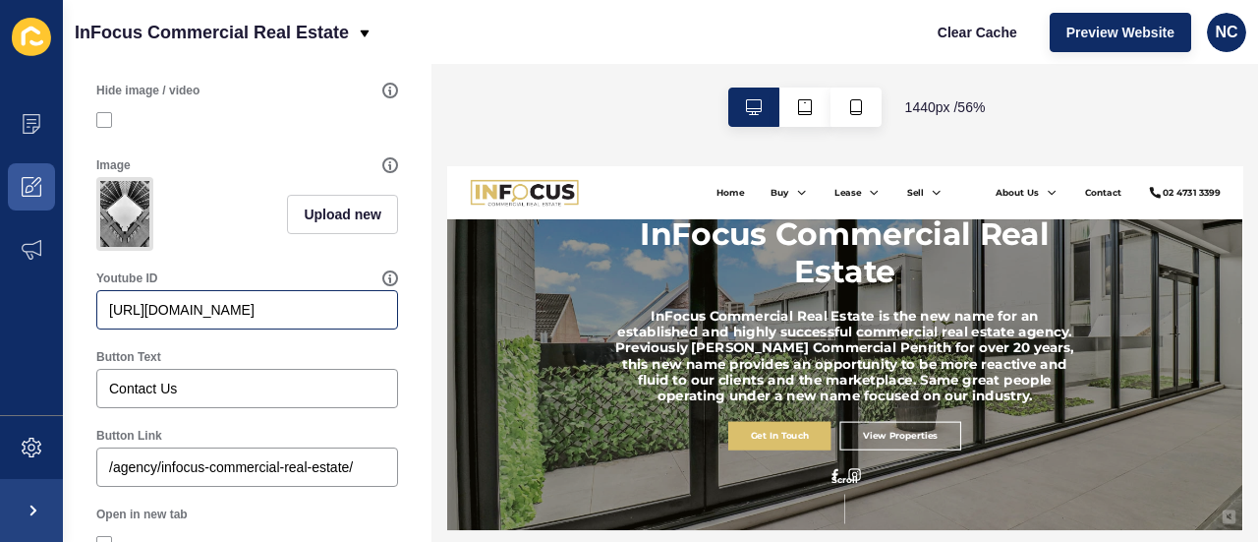
drag, startPoint x: 372, startPoint y: 321, endPoint x: 137, endPoint y: 306, distance: 235.5
click at [137, 306] on div "[URL][DOMAIN_NAME]" at bounding box center [247, 309] width 302 height 39
type input "h"
paste input "[URL][DOMAIN_NAME]"
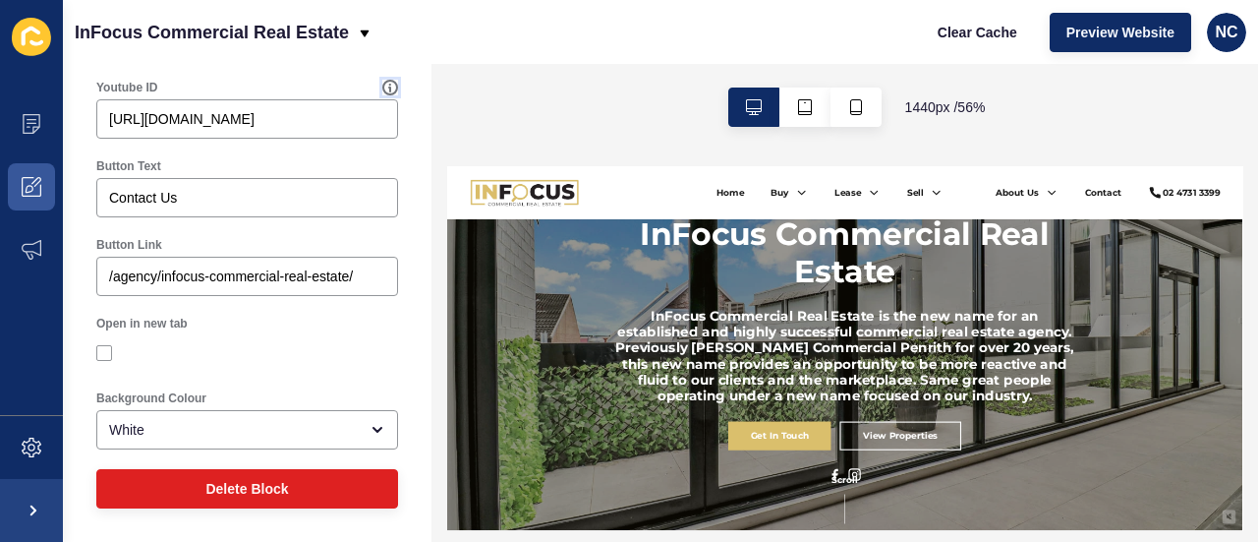
click at [382, 88] on icon at bounding box center [390, 88] width 16 height 16
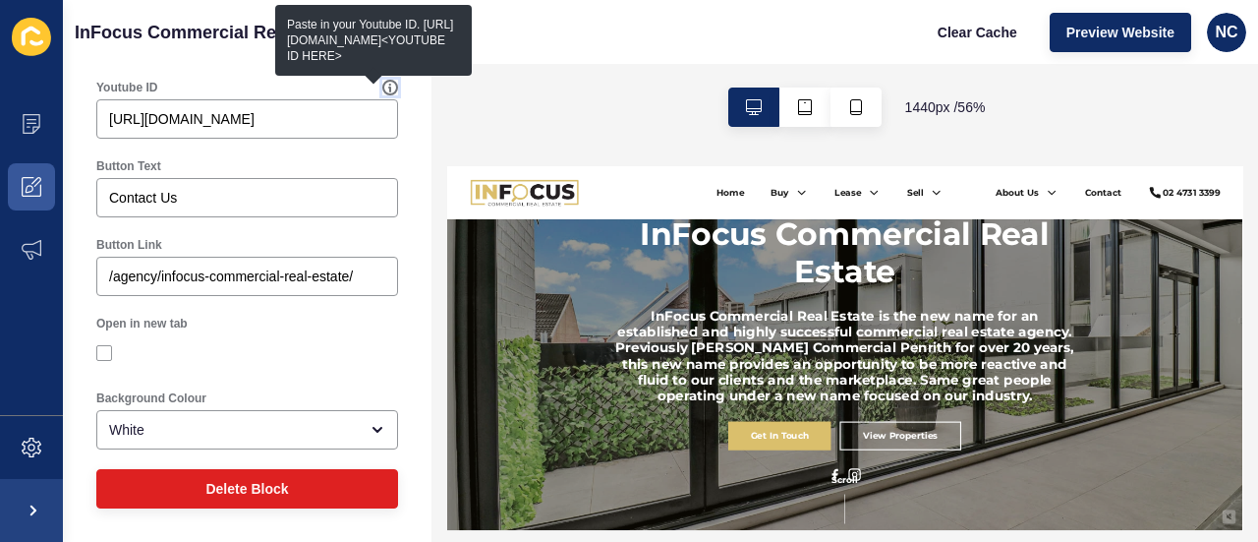
scroll to position [0, 0]
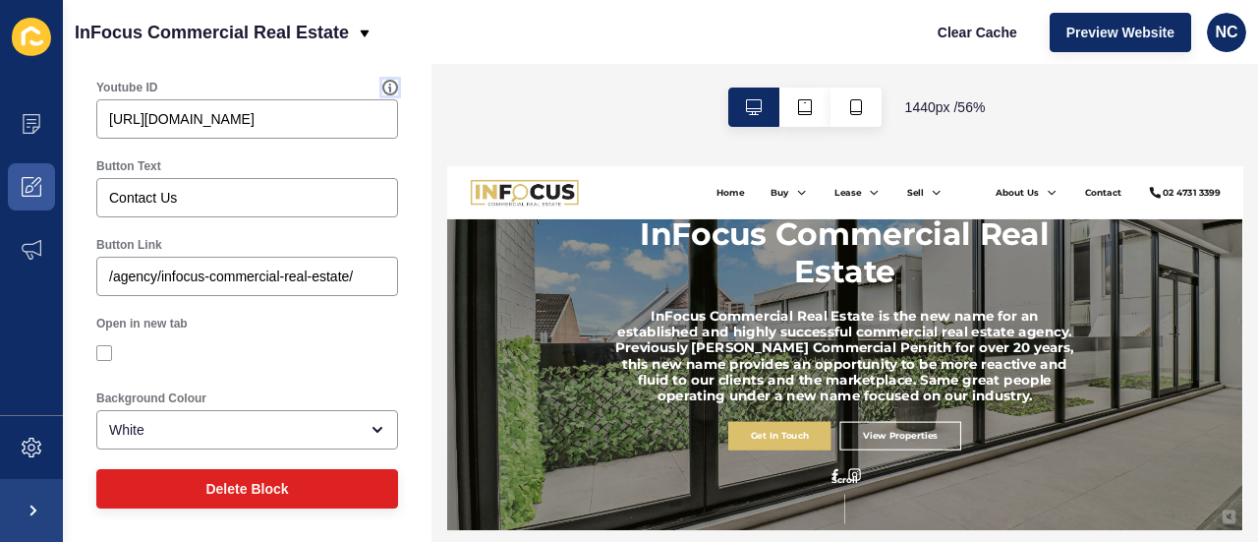
click at [382, 91] on icon at bounding box center [390, 88] width 16 height 16
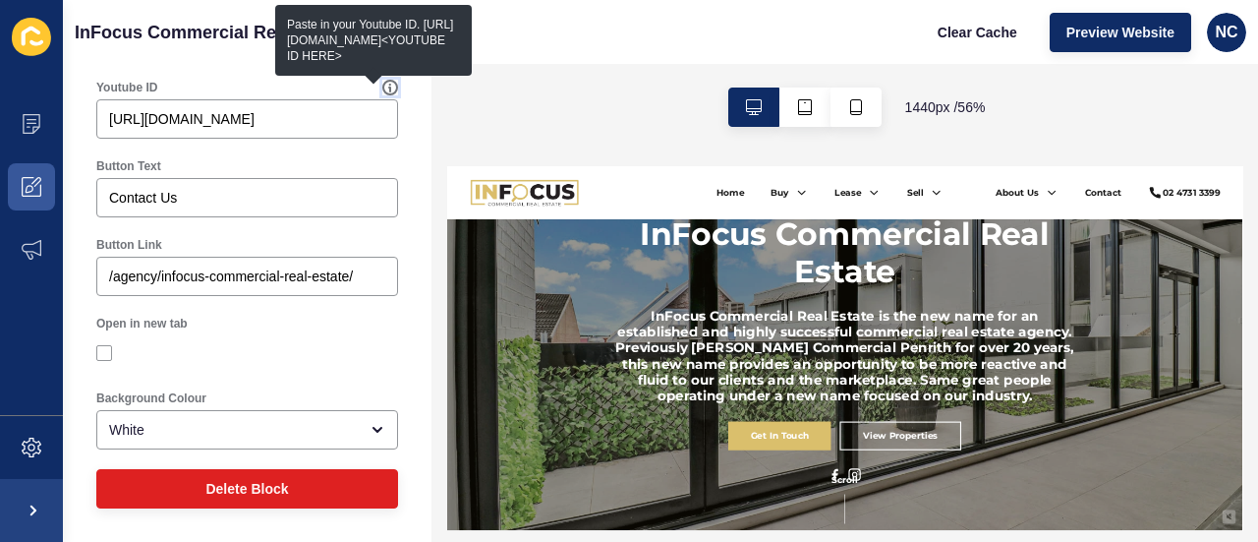
click at [382, 91] on icon at bounding box center [390, 88] width 16 height 16
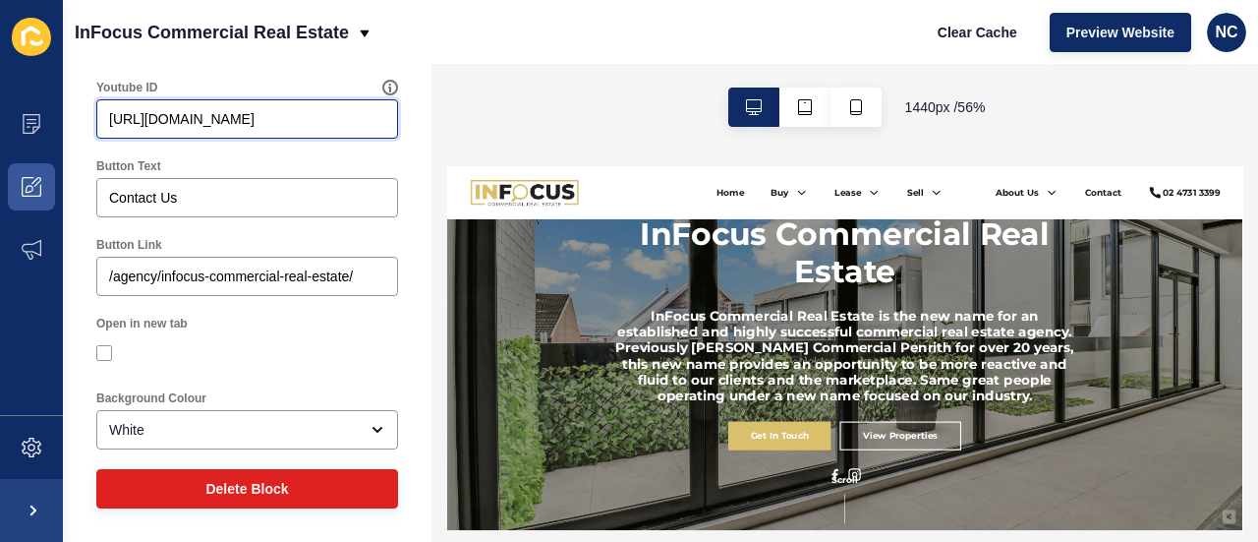
click at [325, 120] on input "[URL][DOMAIN_NAME]" at bounding box center [247, 119] width 276 height 20
drag, startPoint x: 275, startPoint y: 122, endPoint x: 36, endPoint y: 114, distance: 239.0
click at [36, 114] on div "Content Appearance Marketing Settings InFocus Commercial Real Estate Clear Cach…" at bounding box center [629, 271] width 1258 height 542
type input "kA8FMEaA6wY"
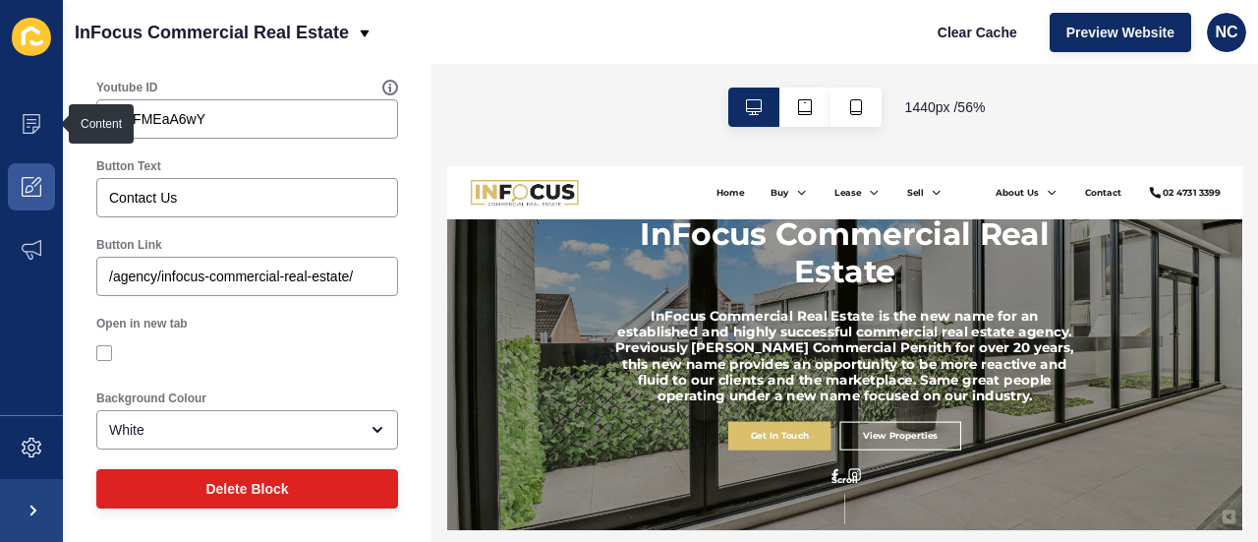
click at [288, 72] on div "Youtube ID kA8FMEaA6wY" at bounding box center [247, 109] width 321 height 79
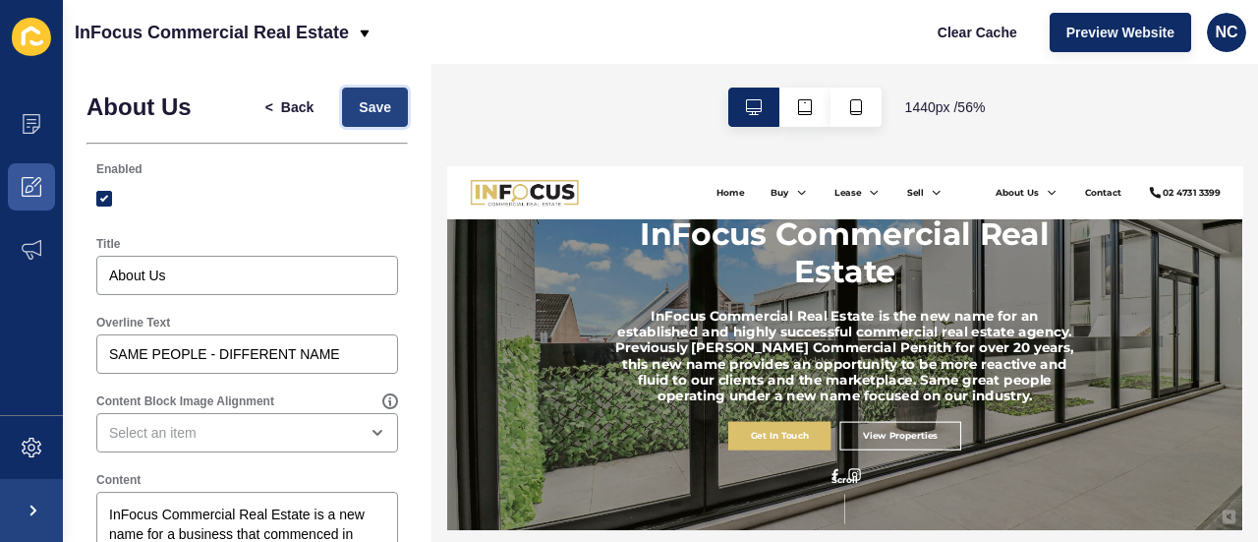
click at [345, 93] on button "Save" at bounding box center [375, 106] width 66 height 39
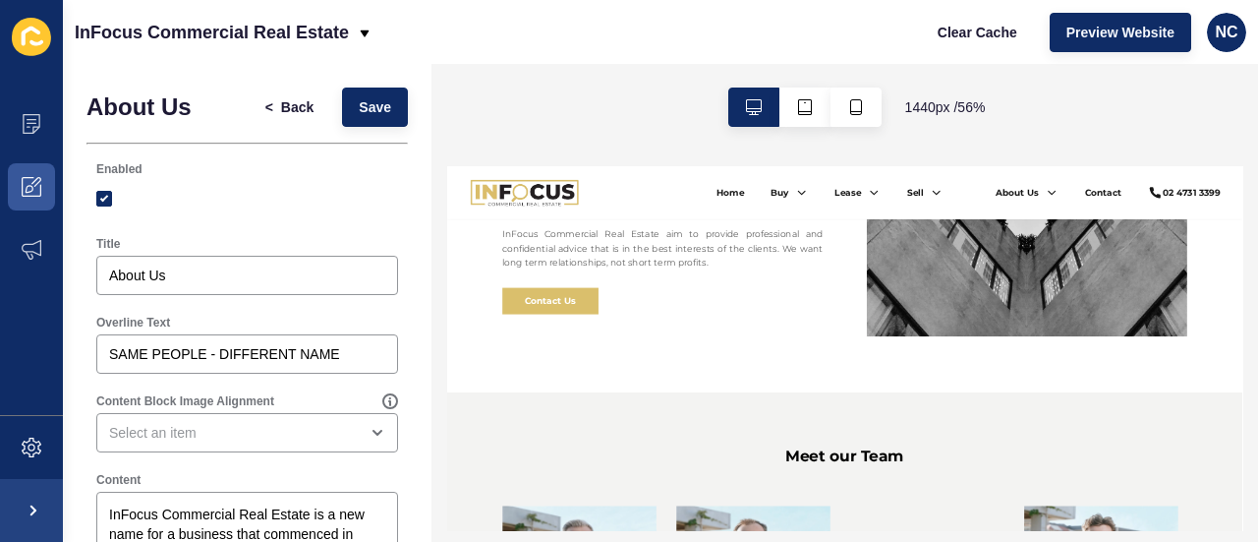
scroll to position [2194, 0]
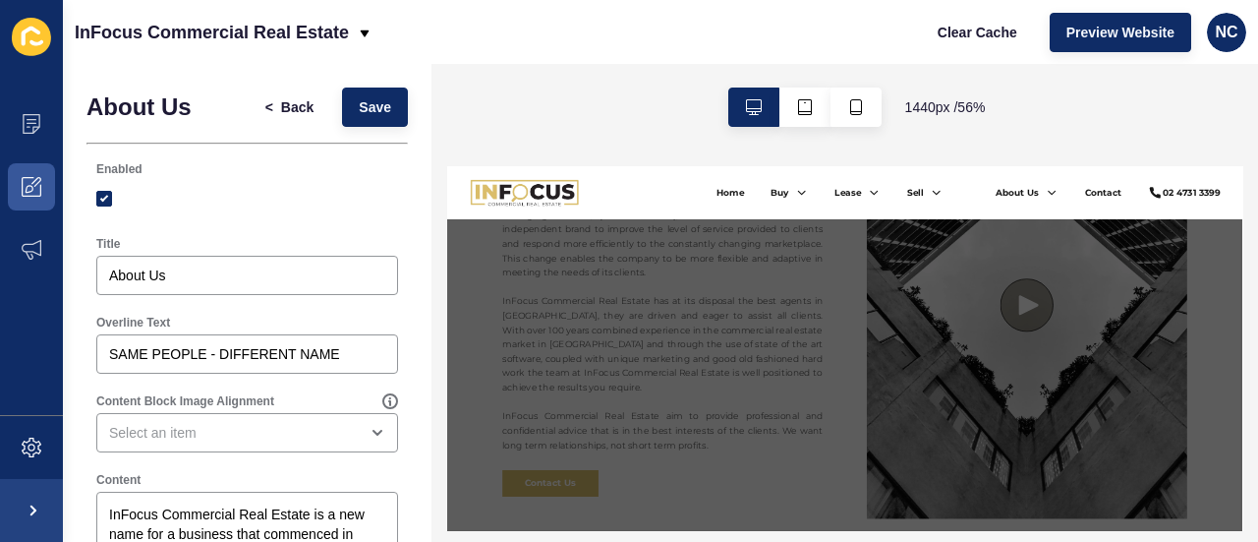
scroll to position [1867, 0]
click at [1257, 405] on div "x" at bounding box center [1155, 490] width 1416 height 648
click at [1257, 371] on div "x" at bounding box center [1155, 490] width 1416 height 648
